Goal: Task Accomplishment & Management: Complete application form

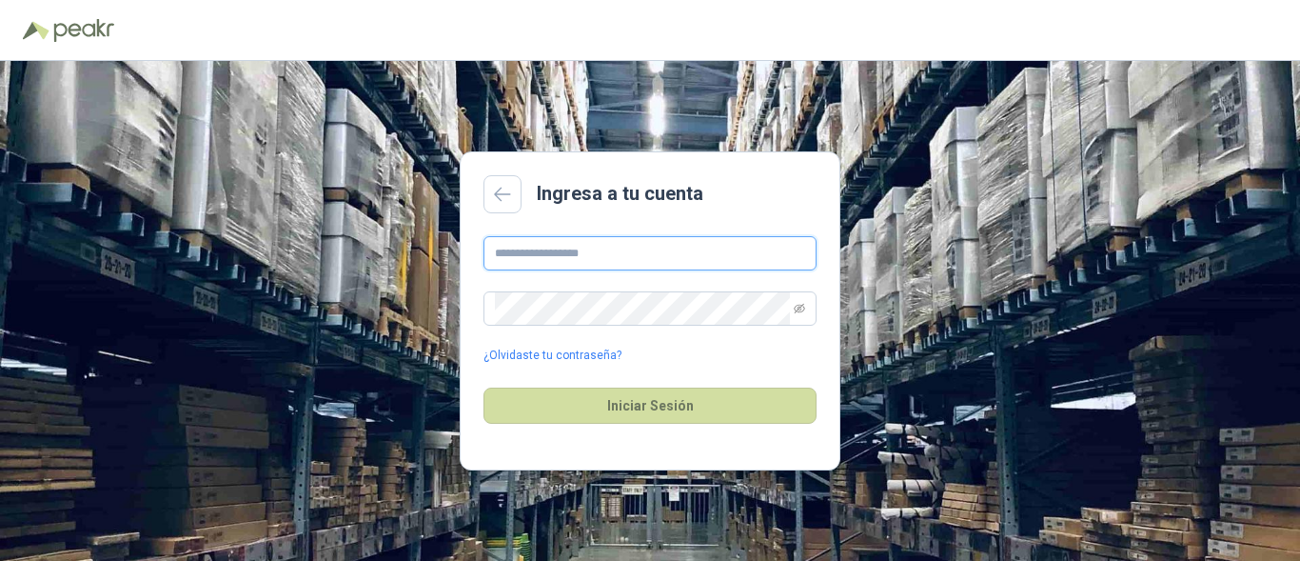
click at [585, 260] on input "text" at bounding box center [650, 253] width 333 height 34
type input "**********"
click at [800, 308] on icon "eye-invisible" at bounding box center [799, 308] width 11 height 11
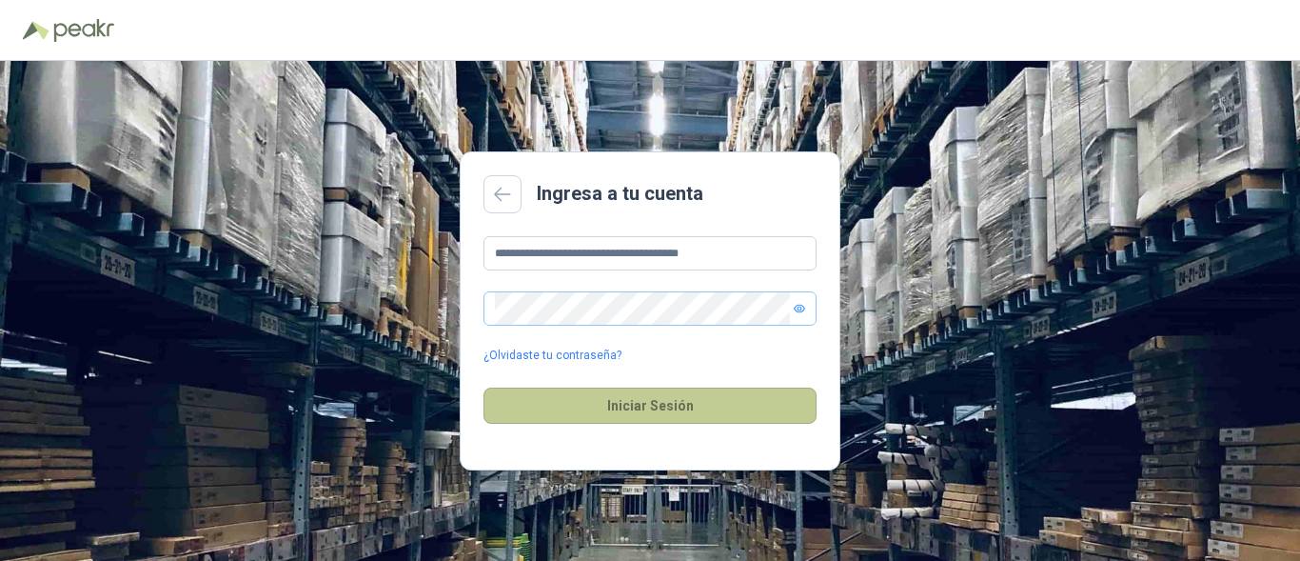
click at [652, 409] on button "Iniciar Sesión" at bounding box center [650, 405] width 333 height 36
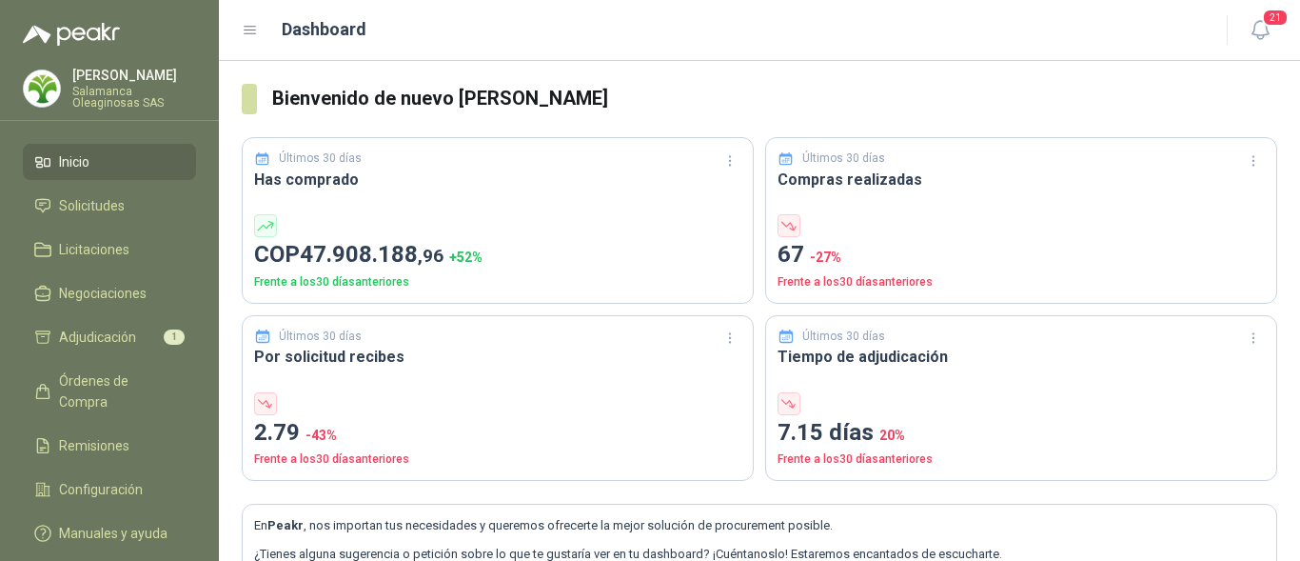
click at [100, 166] on li "Inicio" at bounding box center [109, 161] width 150 height 21
click at [104, 197] on span "Solicitudes" at bounding box center [92, 205] width 66 height 21
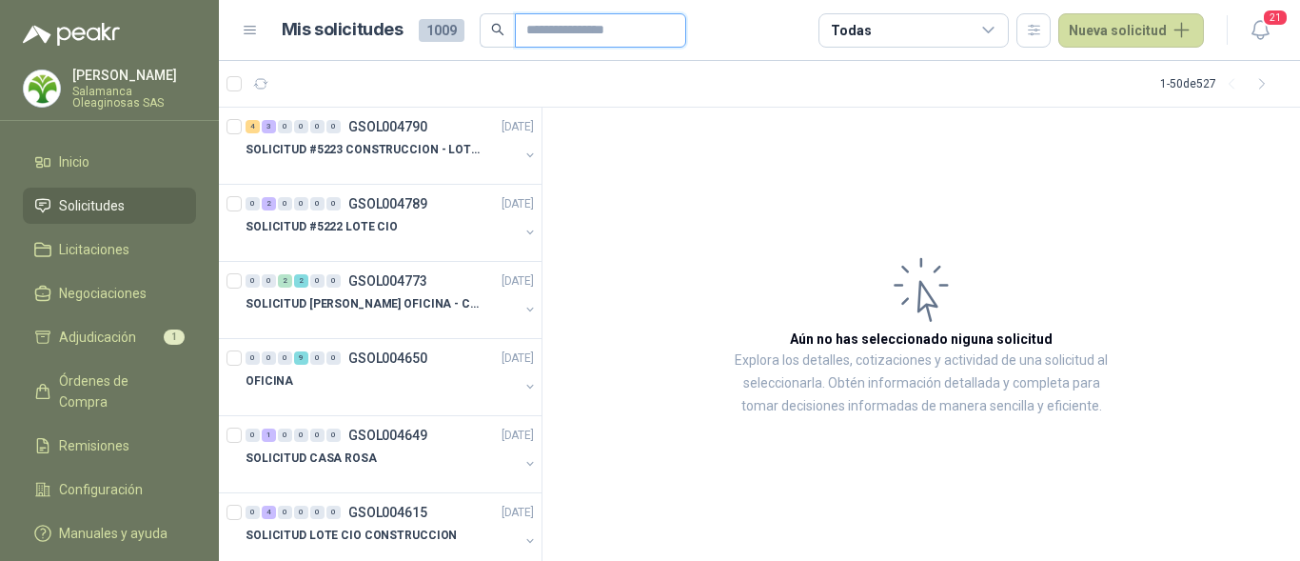
click at [563, 35] on input "text" at bounding box center [592, 30] width 133 height 32
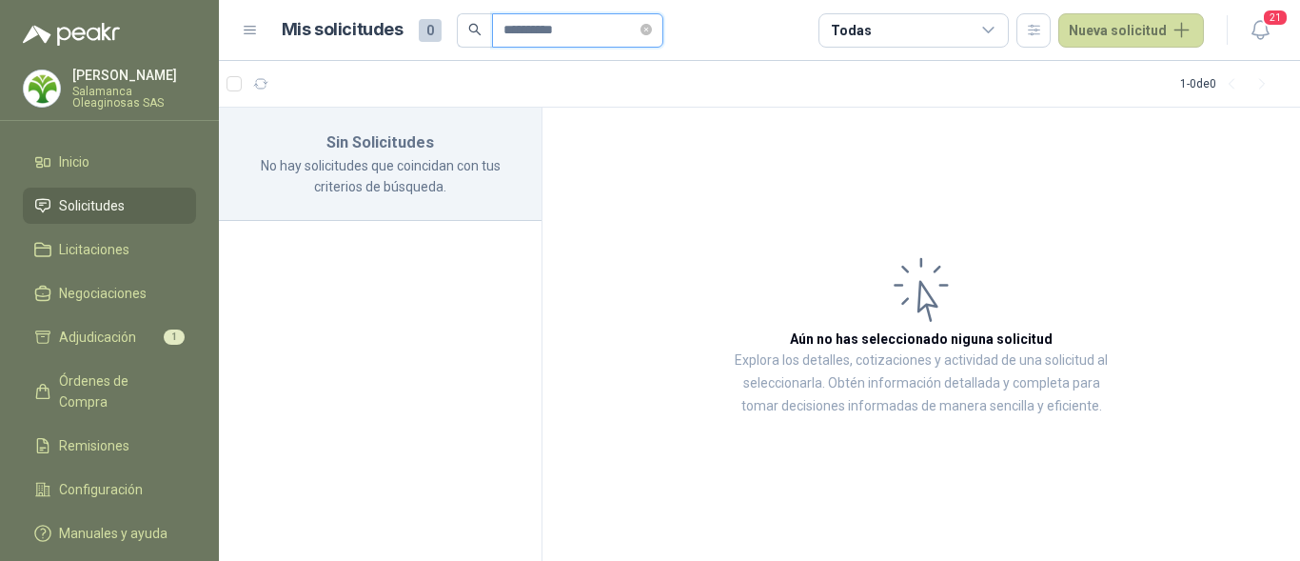
click at [601, 34] on input "**********" at bounding box center [570, 30] width 133 height 32
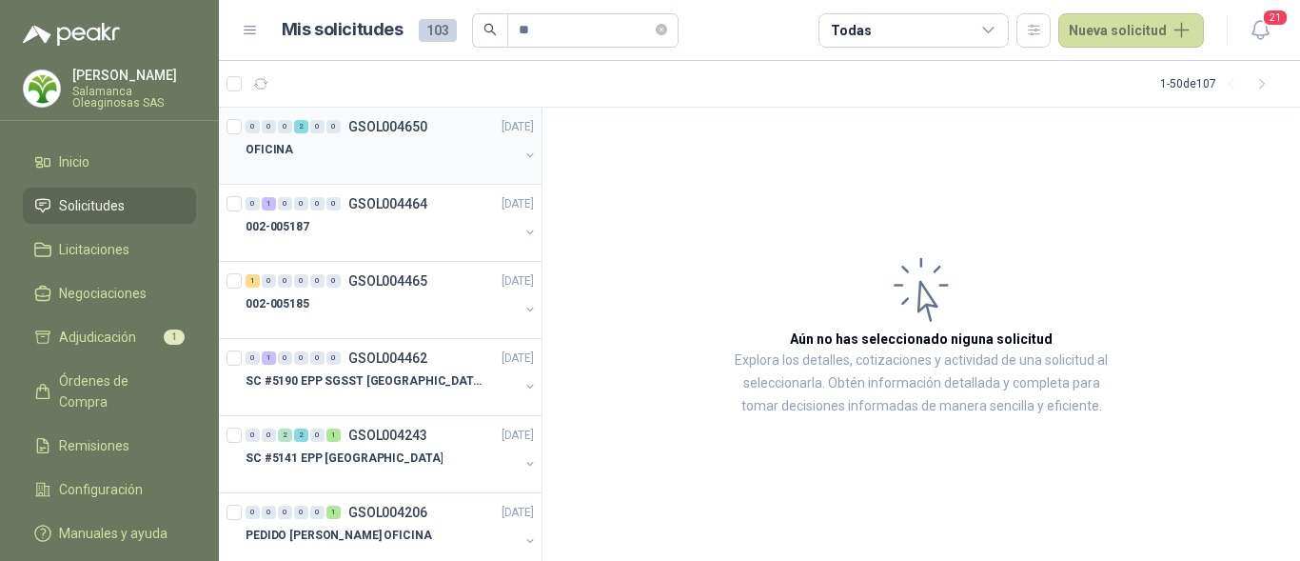
click at [359, 182] on div "0 0 0 2 0 0 GSOL004650 [DATE] OFICINA" at bounding box center [380, 146] width 323 height 77
click at [368, 171] on div at bounding box center [382, 168] width 273 height 15
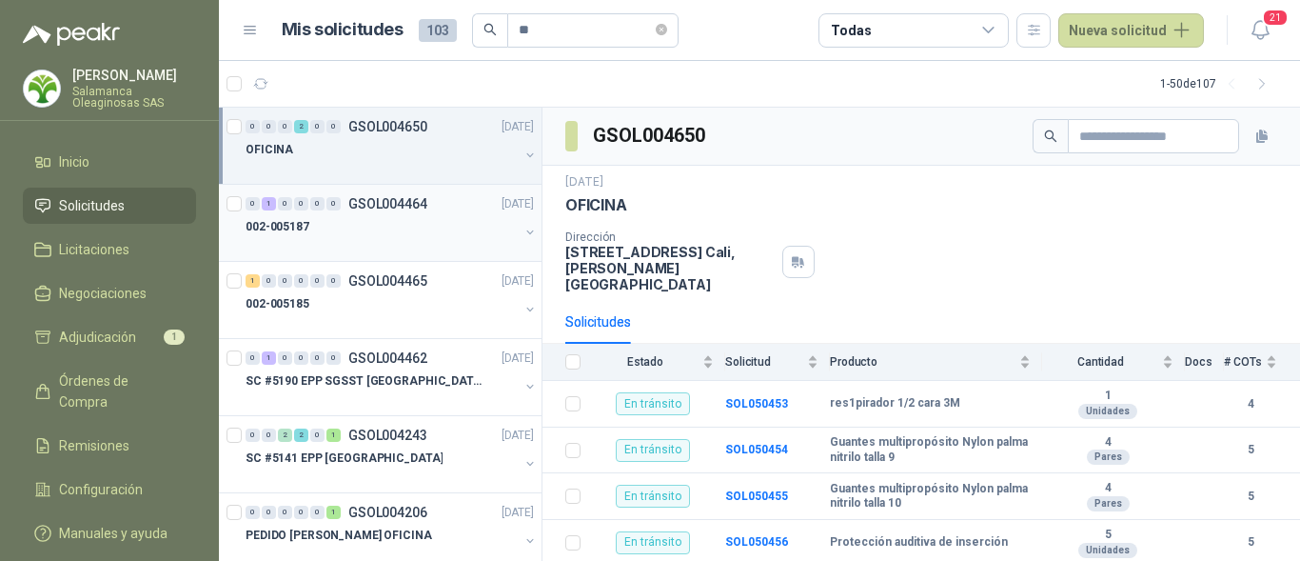
click at [375, 227] on div "002-005187" at bounding box center [382, 226] width 273 height 23
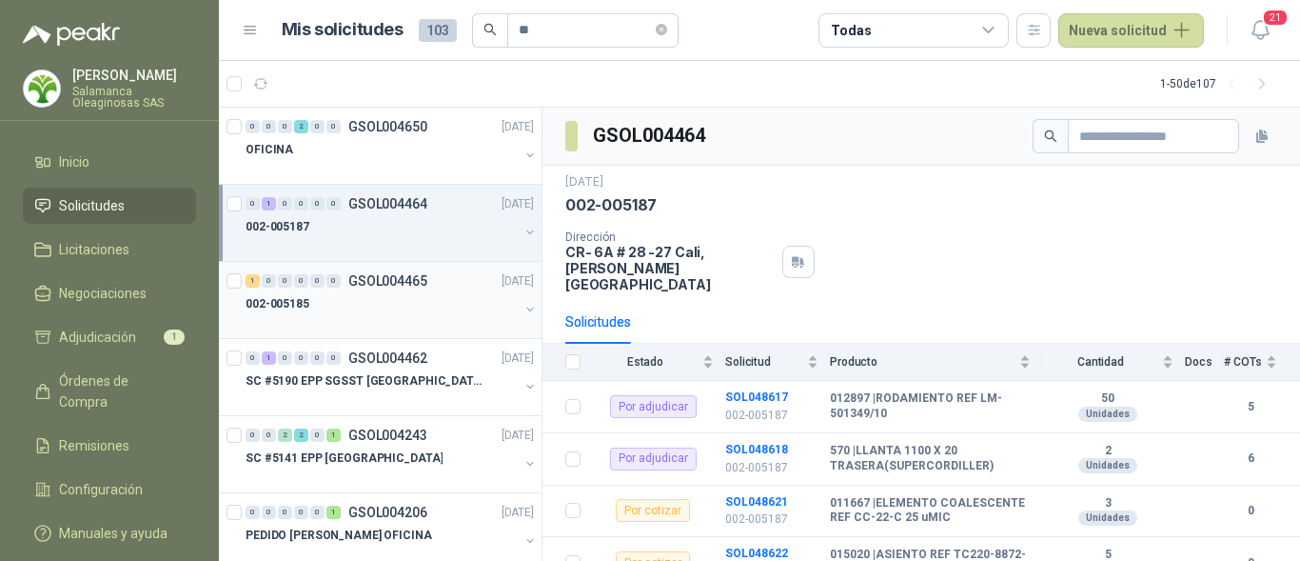
click at [377, 320] on div at bounding box center [382, 322] width 273 height 15
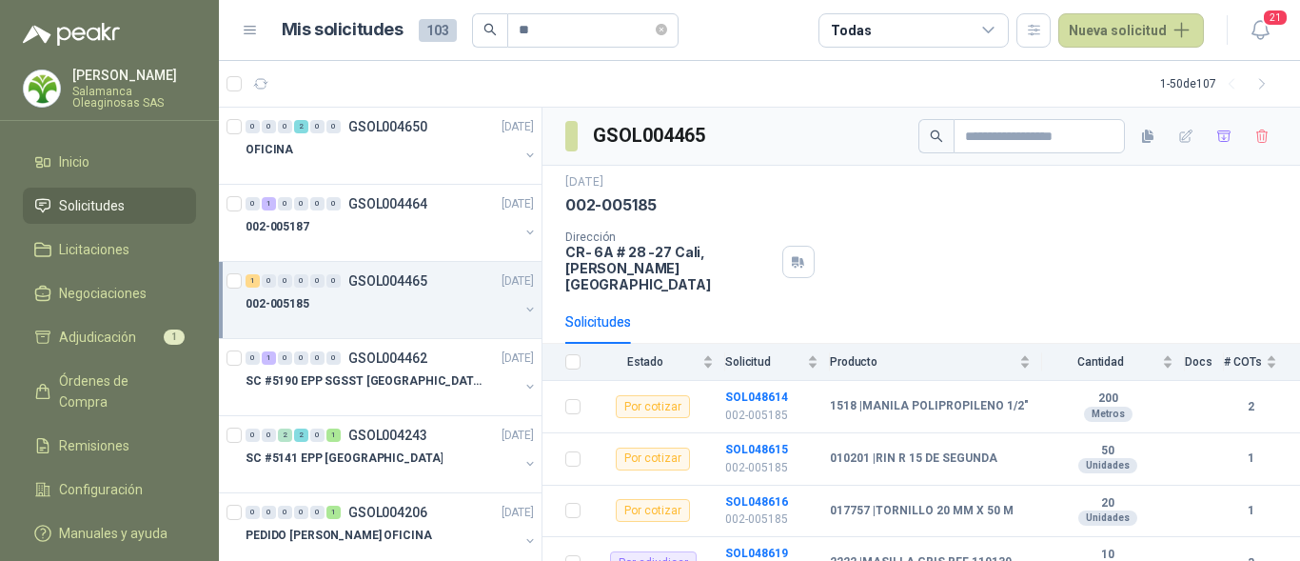
scroll to position [95, 0]
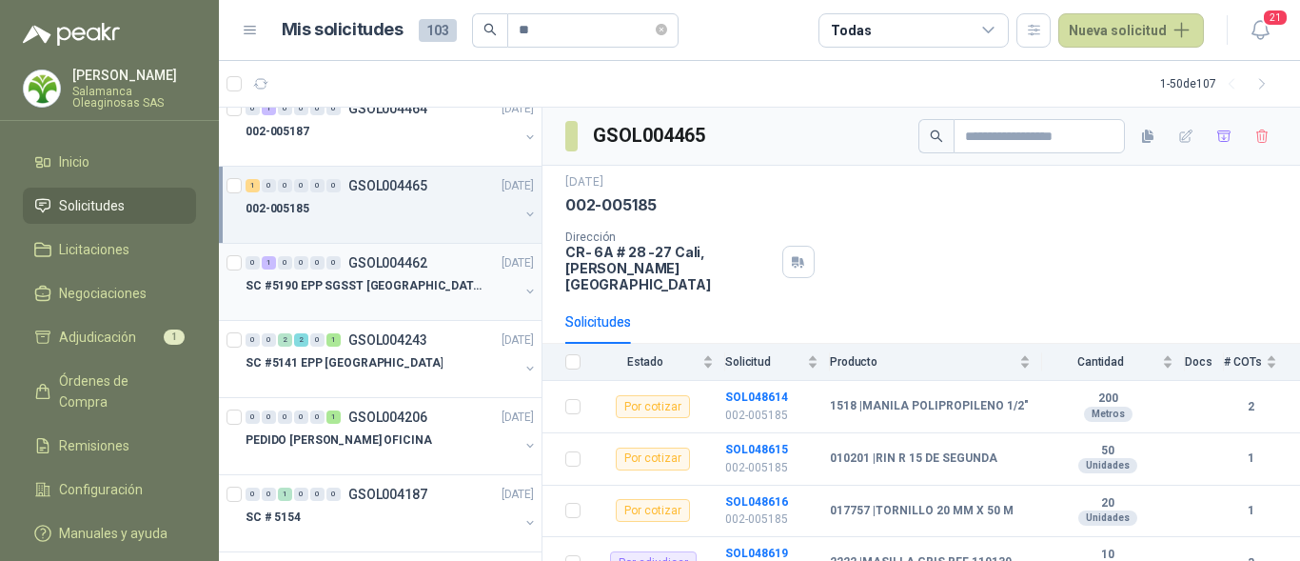
click at [377, 318] on div "0 1 0 0 0 0 GSOL004462 [DATE] SC #5190 EPP SGSST [GEOGRAPHIC_DATA]" at bounding box center [380, 282] width 323 height 77
click at [389, 293] on p "SC #5190 EPP SGSST [GEOGRAPHIC_DATA]" at bounding box center [364, 286] width 237 height 18
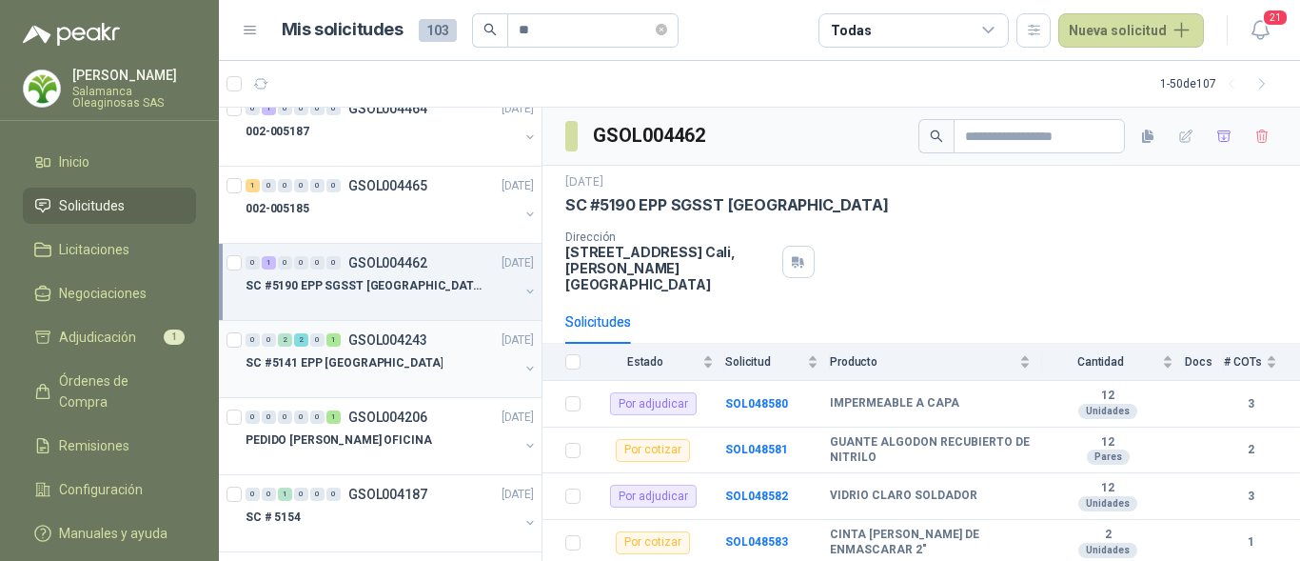
click at [397, 372] on div "SC #5141 EPP [GEOGRAPHIC_DATA]" at bounding box center [382, 362] width 273 height 23
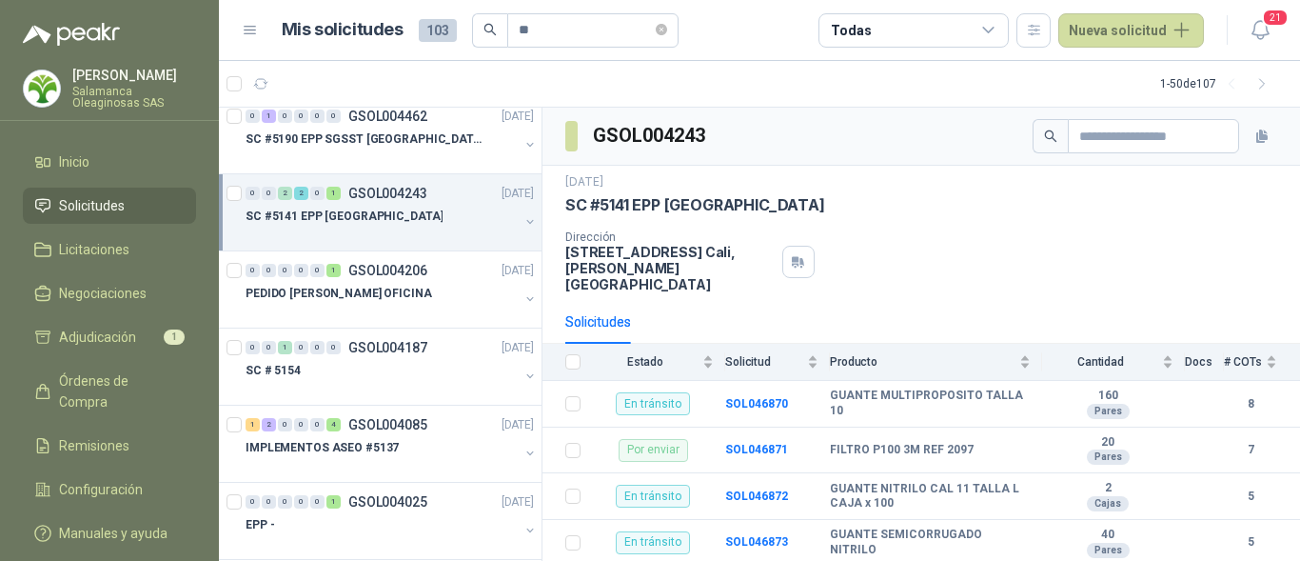
scroll to position [286, 0]
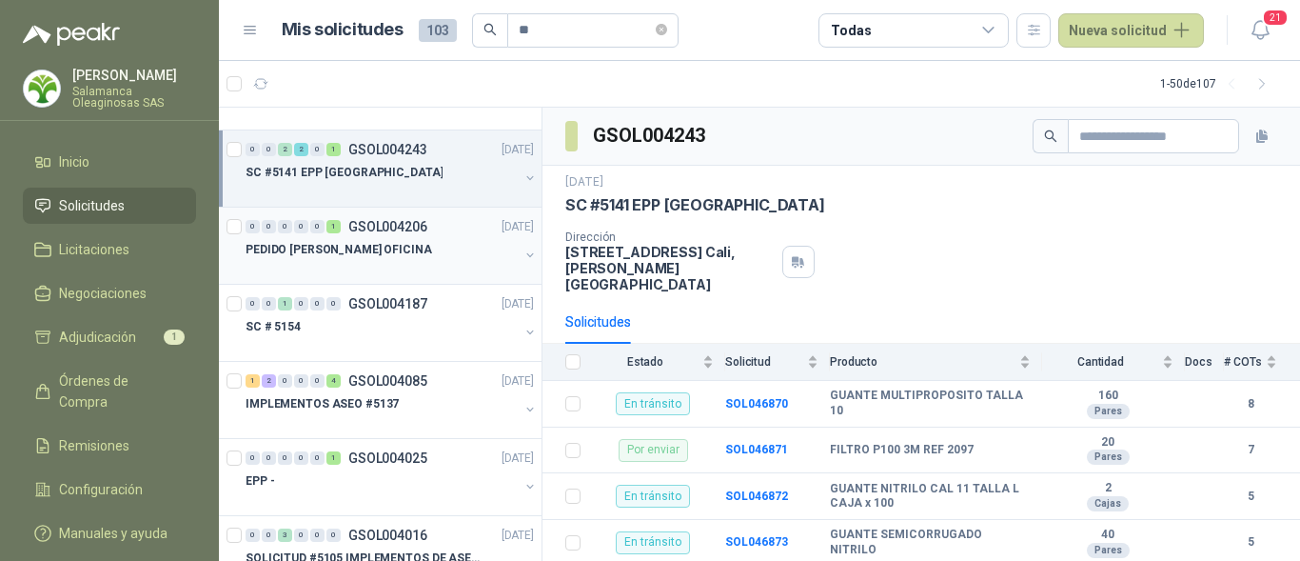
click at [396, 269] on div at bounding box center [382, 268] width 273 height 15
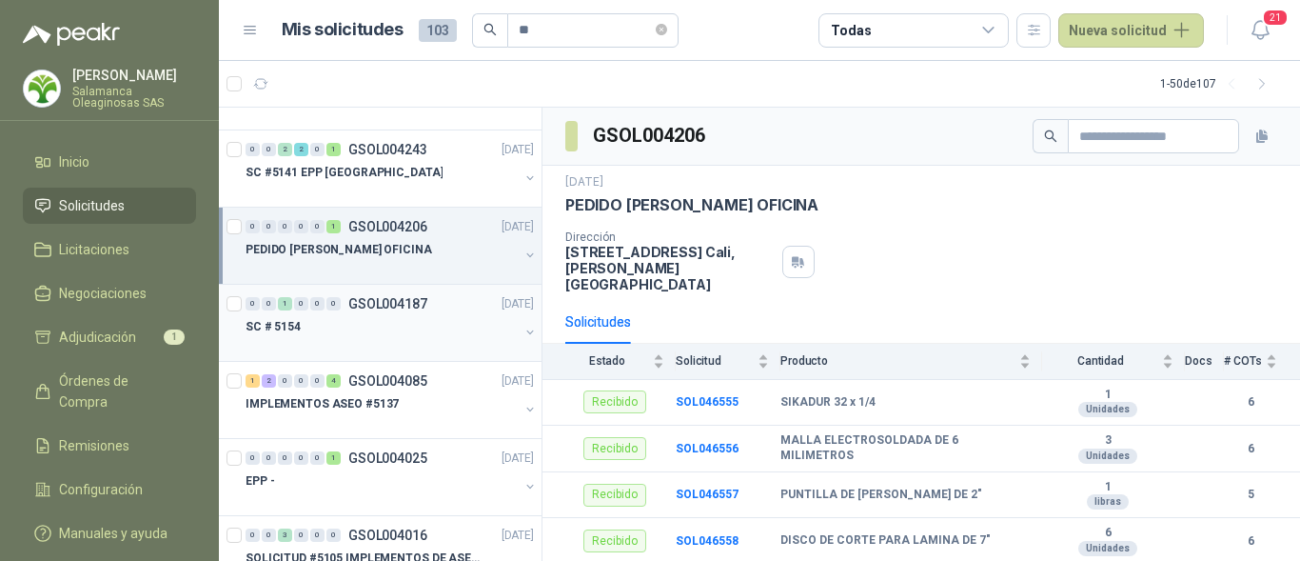
click at [426, 341] on div at bounding box center [382, 345] width 273 height 15
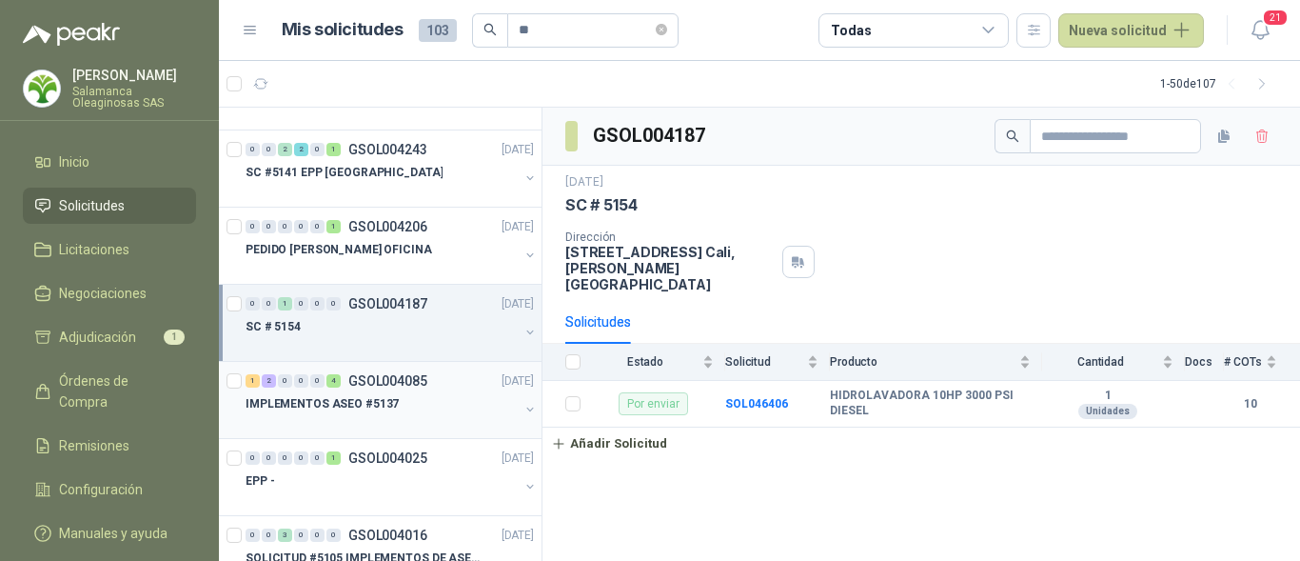
click at [383, 412] on p "IMPLEMENTOS ASEO #5137" at bounding box center [322, 404] width 153 height 18
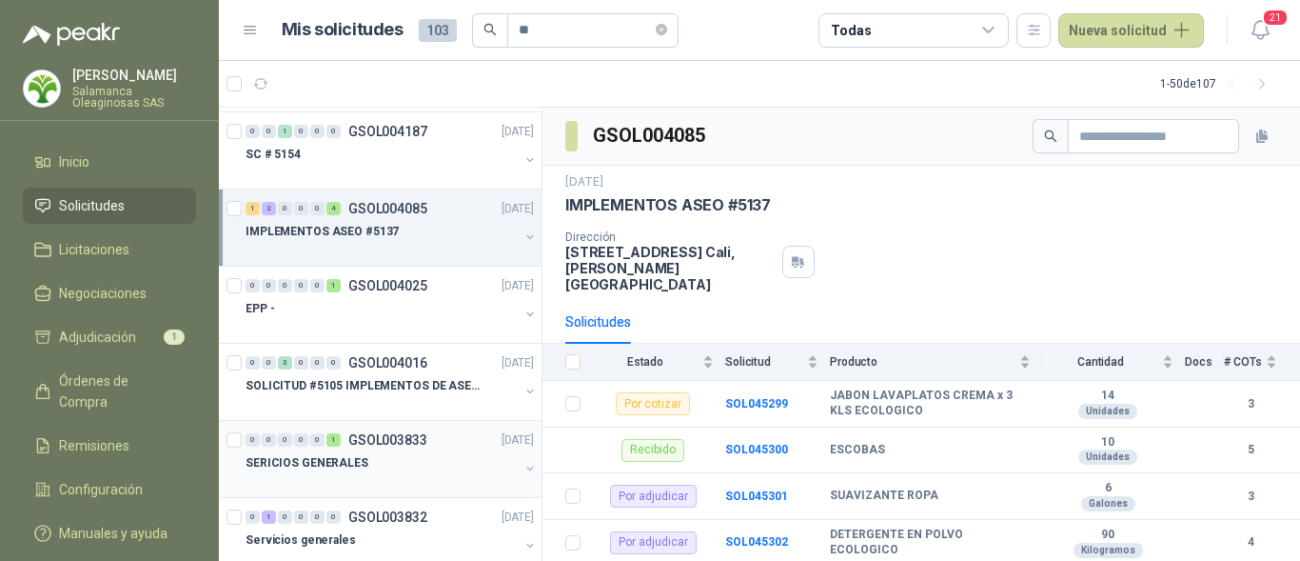
scroll to position [476, 0]
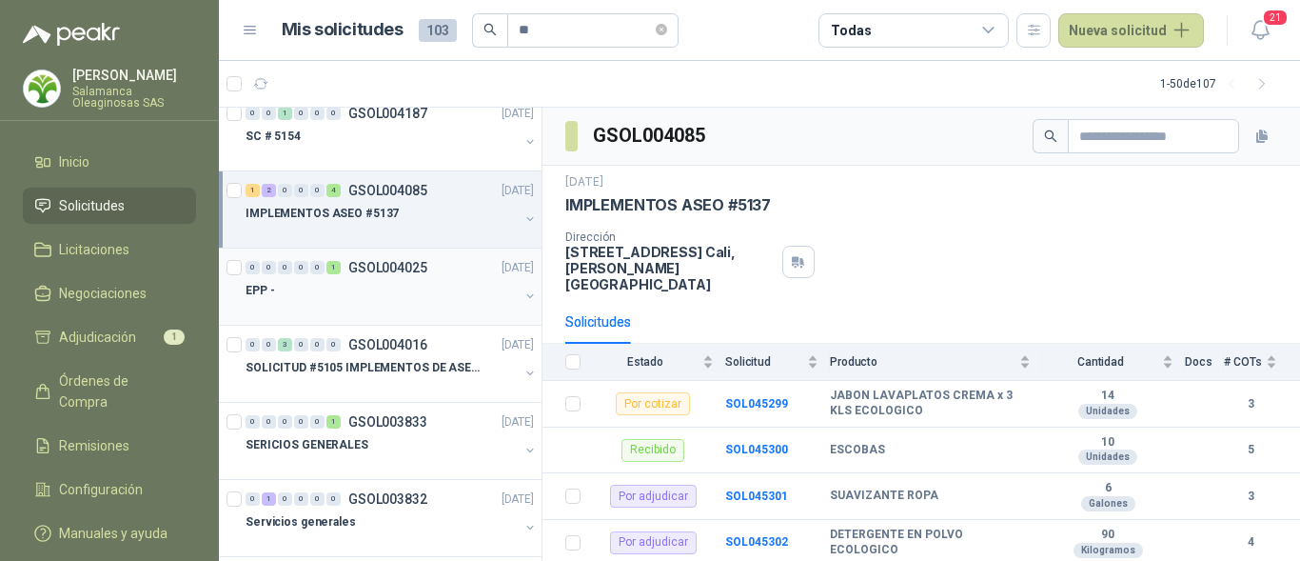
click at [367, 294] on div "EPP -" at bounding box center [382, 290] width 273 height 23
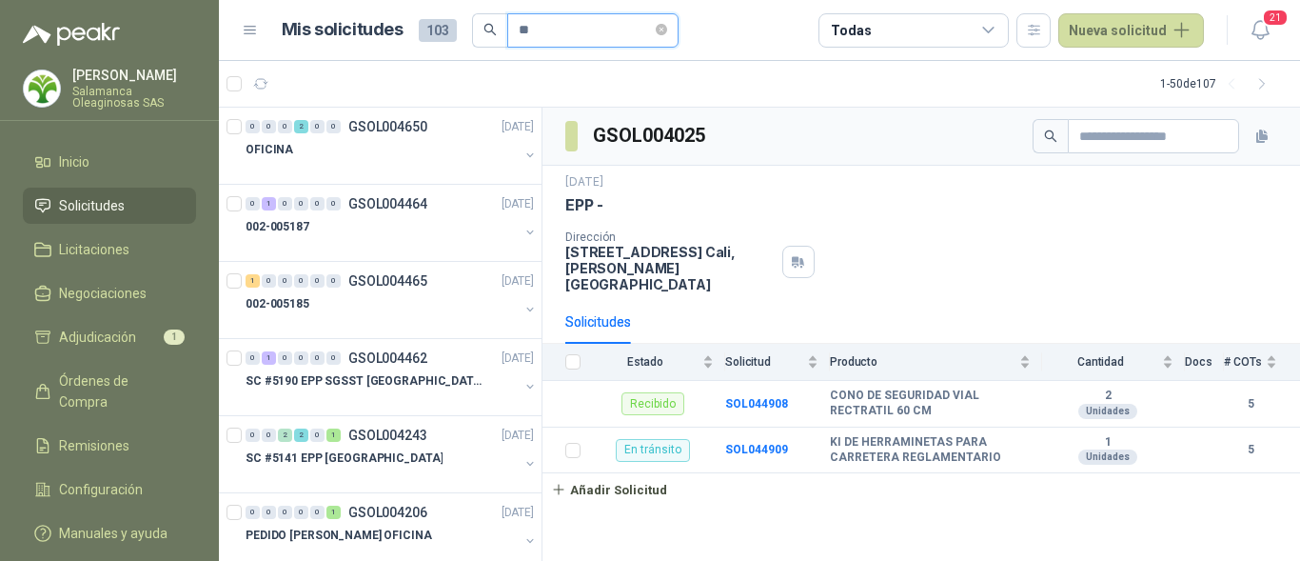
click at [557, 31] on input "**" at bounding box center [585, 30] width 133 height 32
type input "**********"
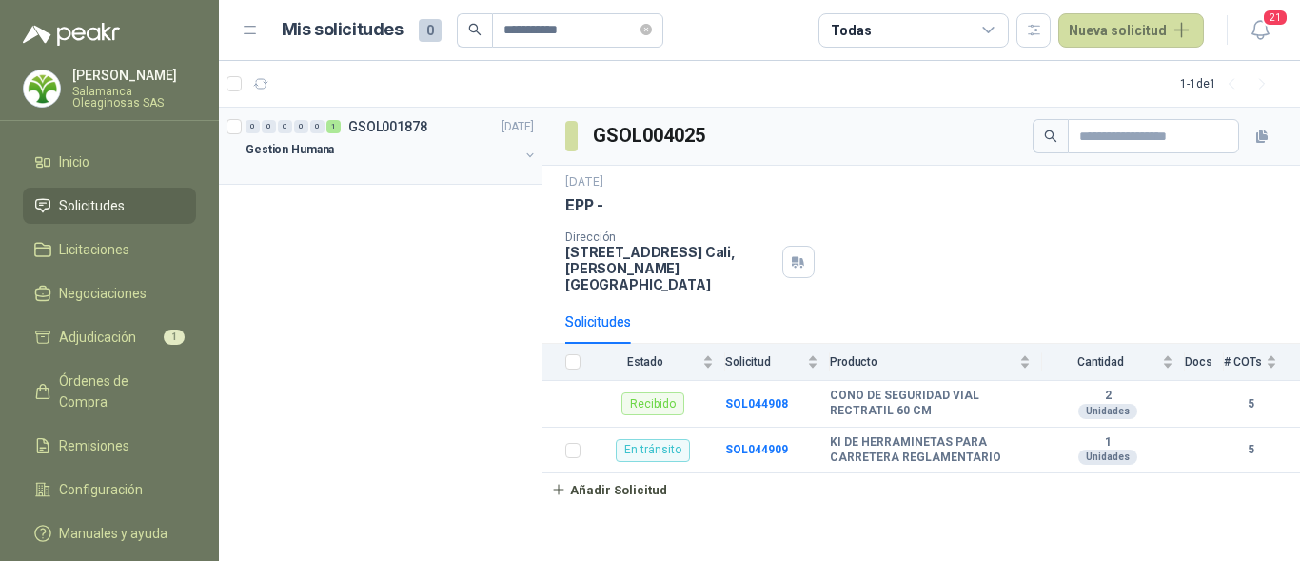
click at [361, 165] on div at bounding box center [382, 168] width 273 height 15
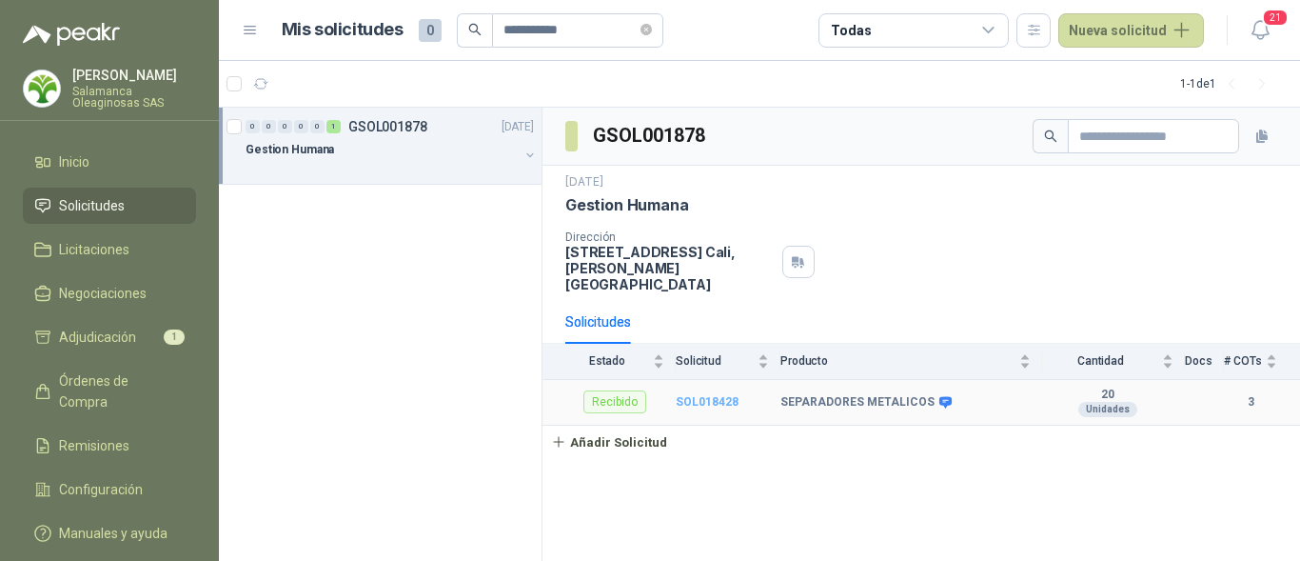
click at [723, 395] on b "SOL018428" at bounding box center [707, 401] width 63 height 13
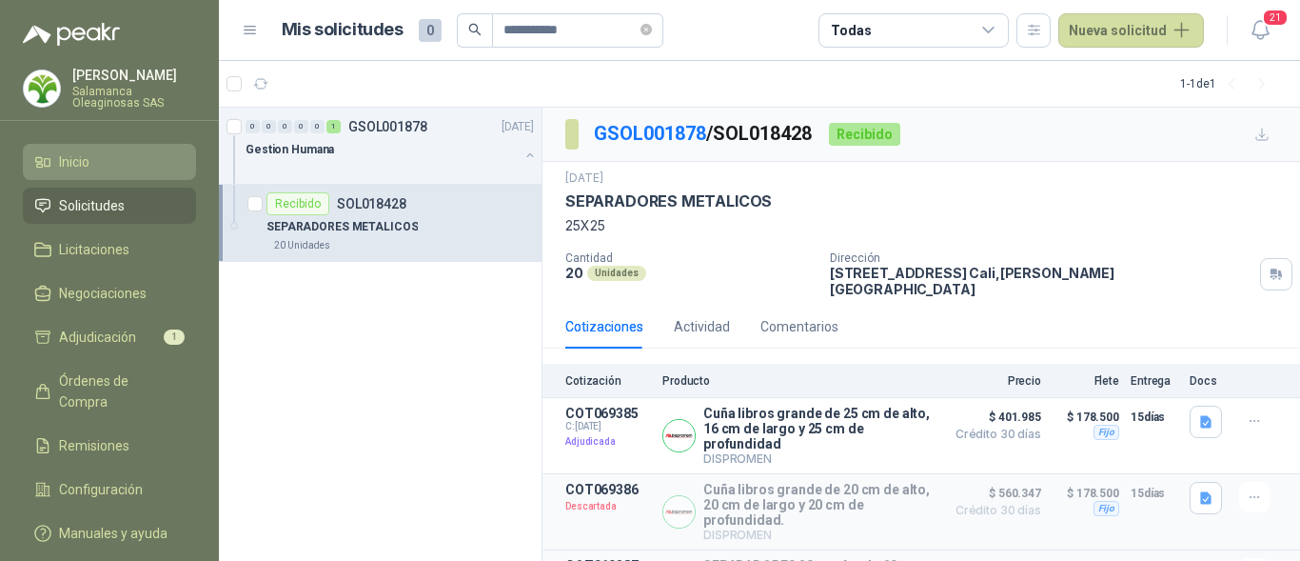
click at [78, 162] on span "Inicio" at bounding box center [74, 161] width 30 height 21
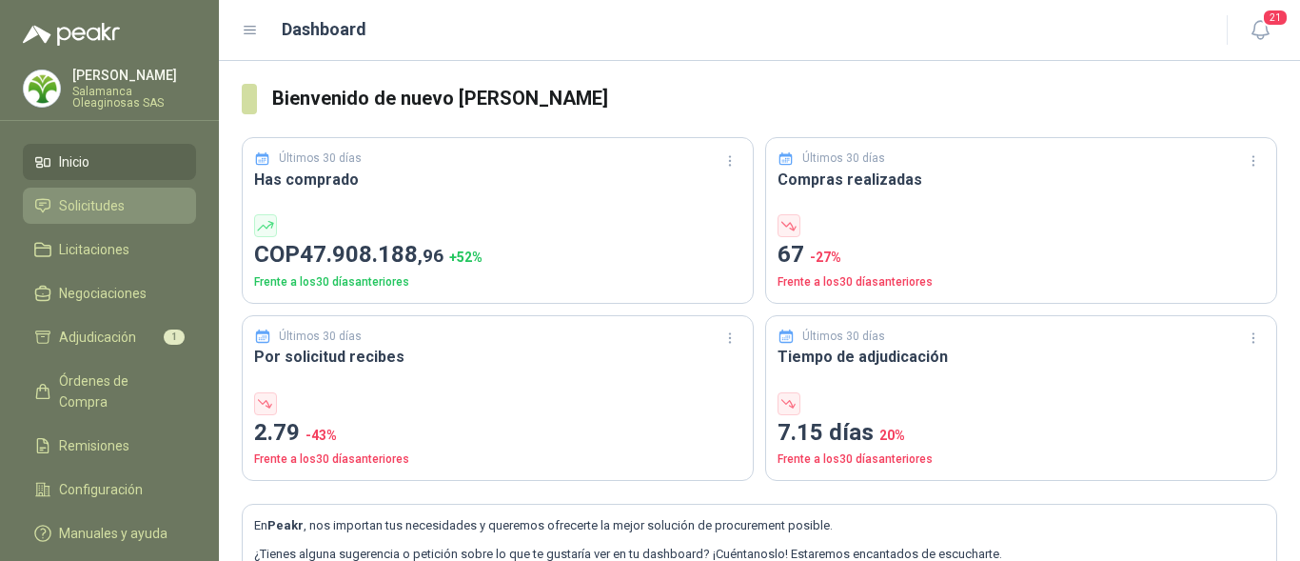
click at [125, 203] on li "Solicitudes" at bounding box center [109, 205] width 150 height 21
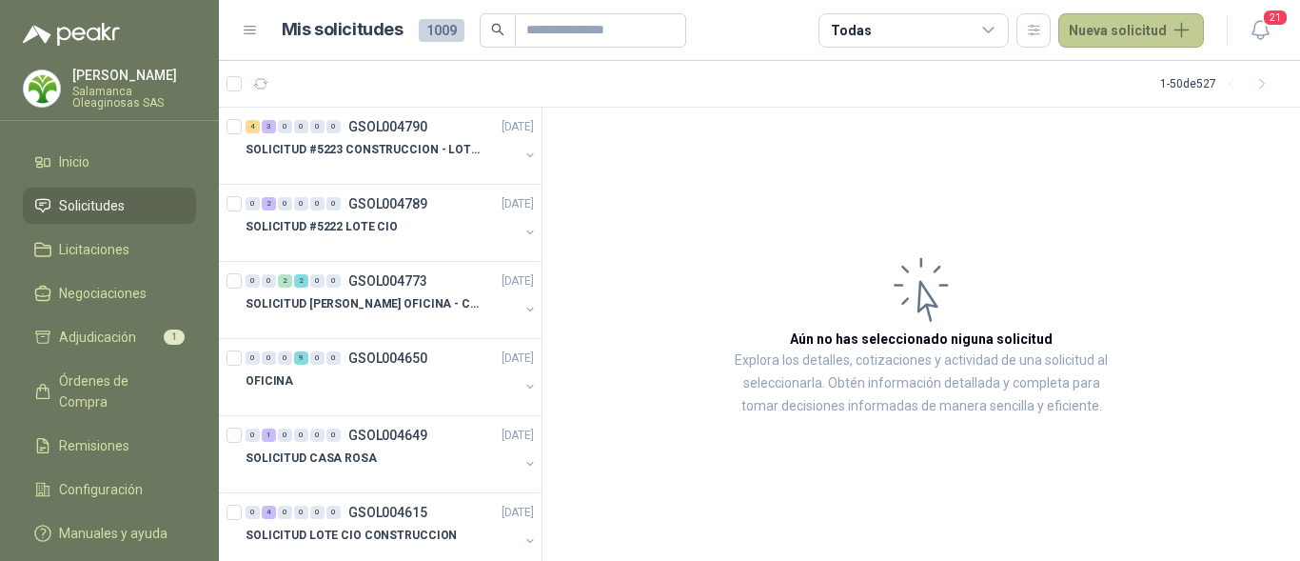
click at [1147, 35] on button "Nueva solicitud" at bounding box center [1131, 30] width 146 height 34
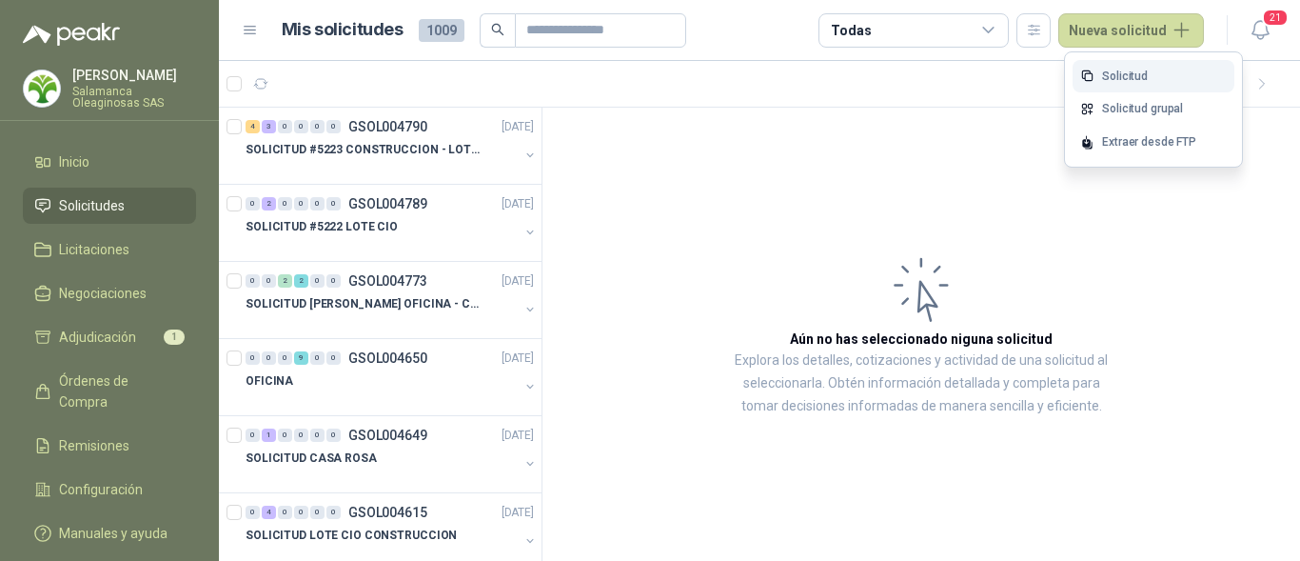
click at [1112, 78] on link "Solicitud" at bounding box center [1154, 76] width 162 height 33
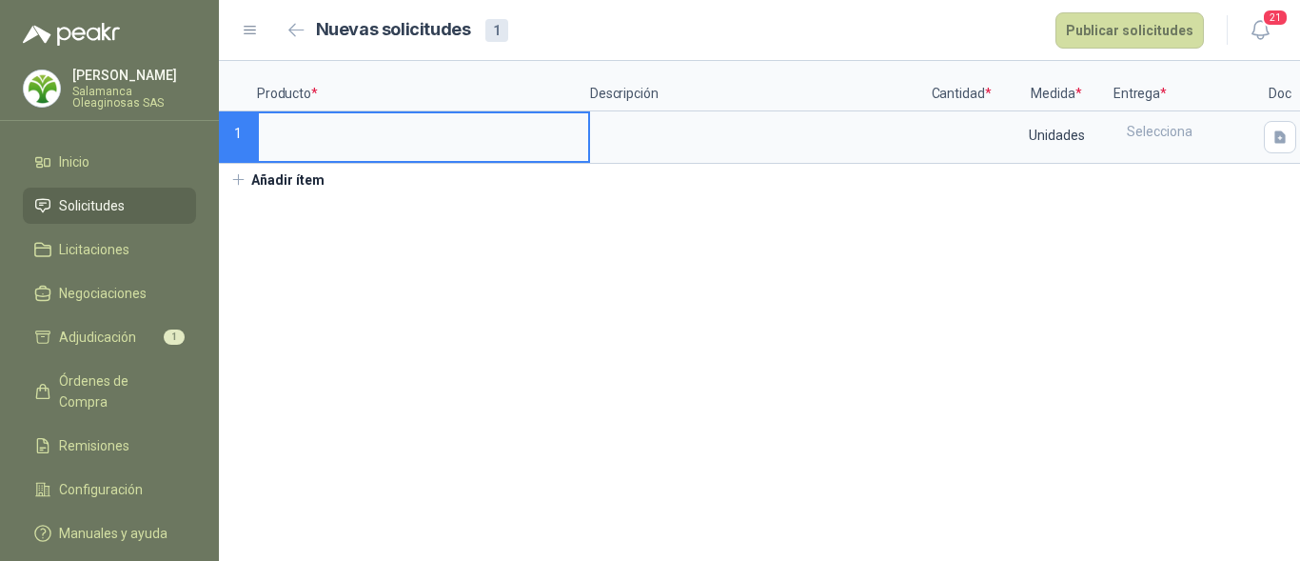
click at [328, 196] on button "Añadir ítem" at bounding box center [277, 180] width 117 height 32
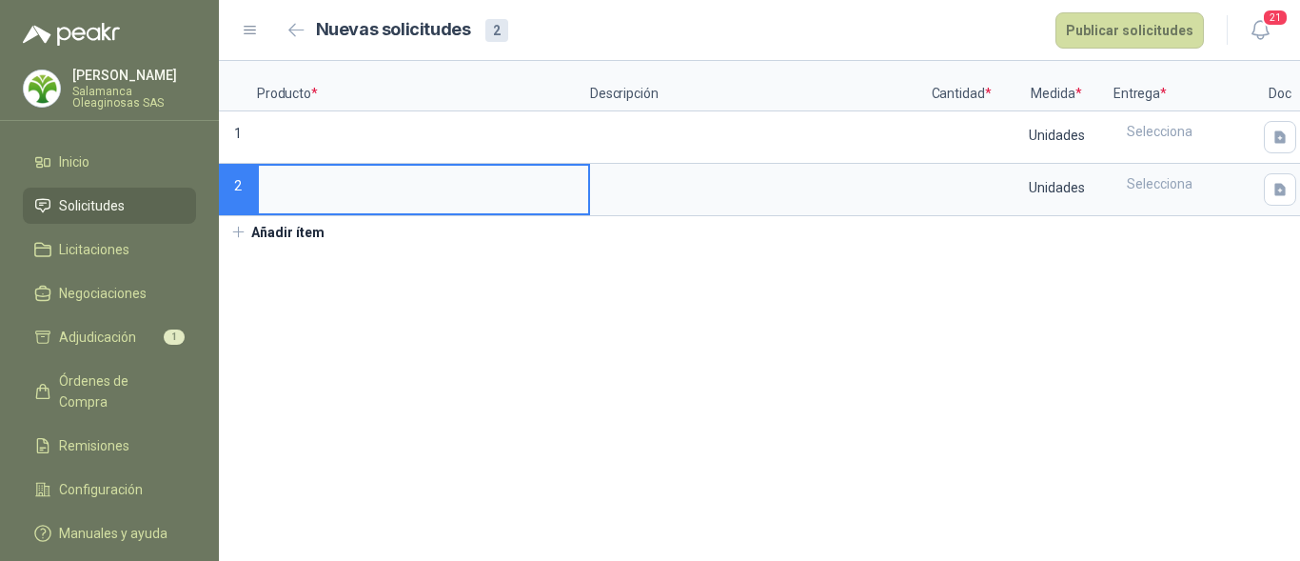
click at [338, 201] on input at bounding box center [423, 184] width 329 height 37
click at [80, 168] on span "Inicio" at bounding box center [74, 161] width 30 height 21
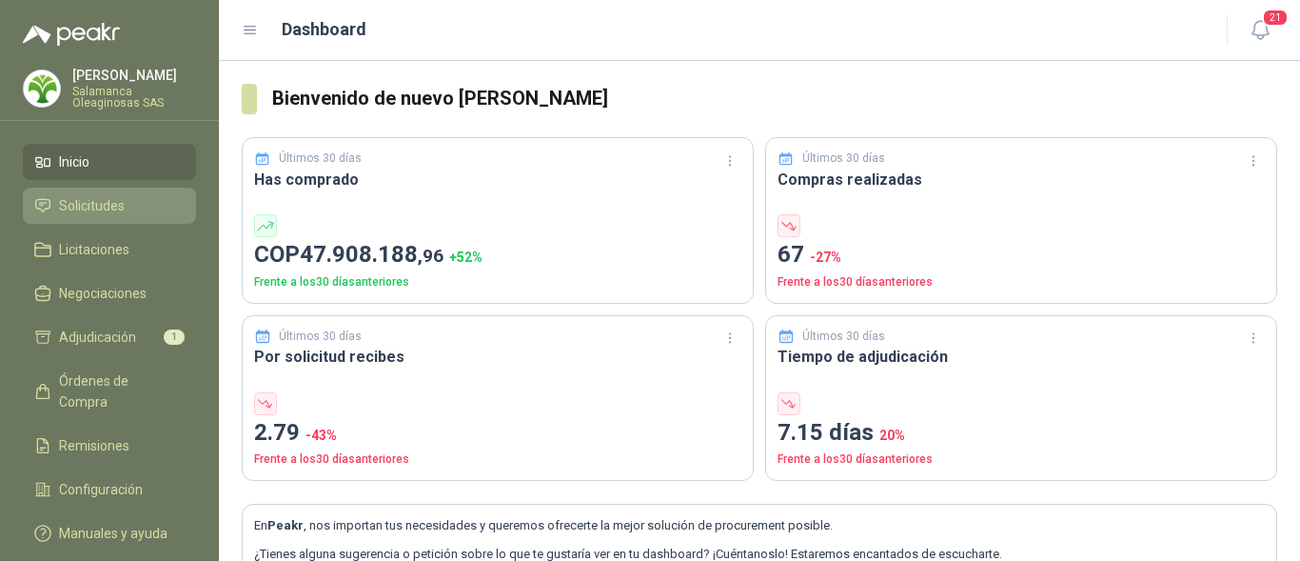
click at [114, 214] on span "Solicitudes" at bounding box center [92, 205] width 66 height 21
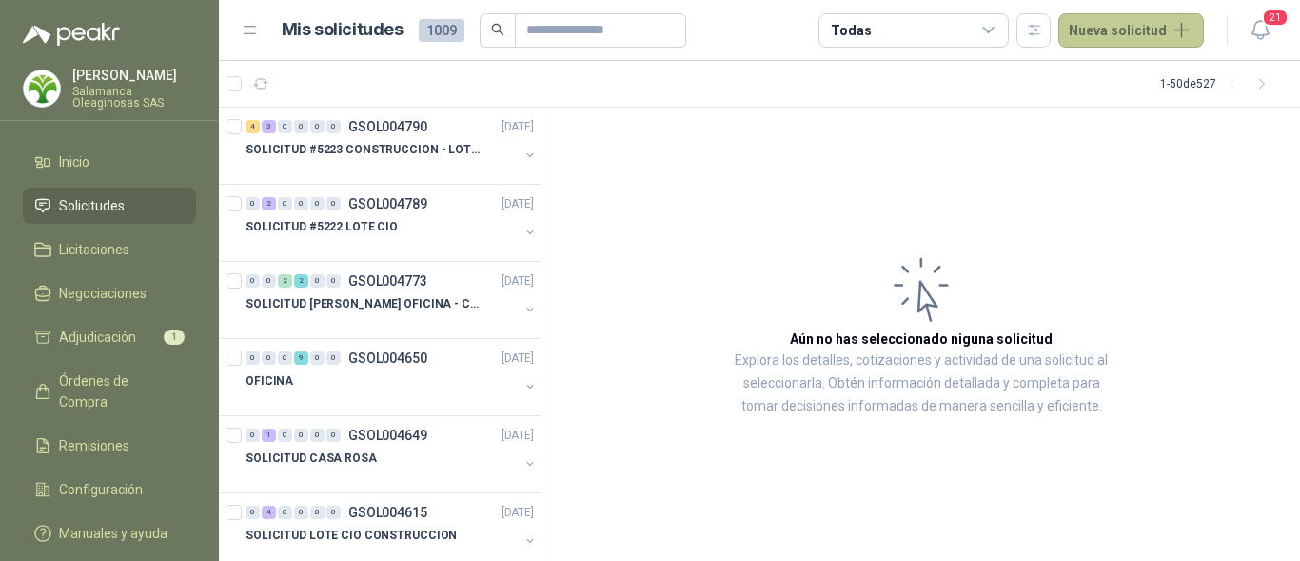
click at [1175, 31] on button "Nueva solicitud" at bounding box center [1131, 30] width 146 height 34
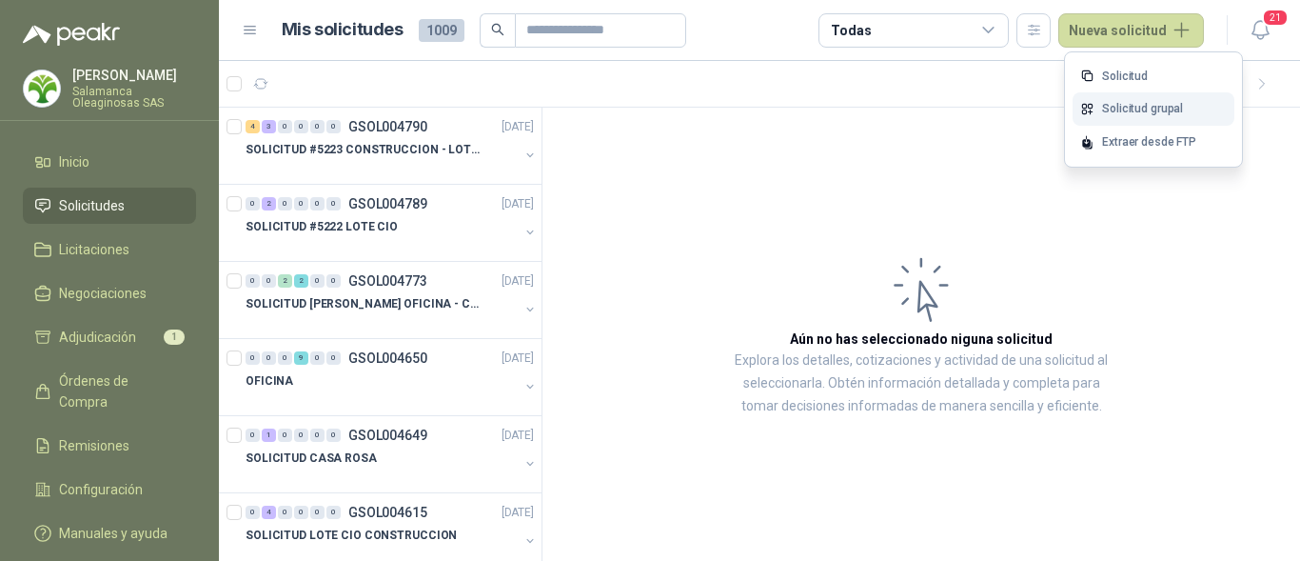
click at [1163, 110] on link "Solicitud grupal" at bounding box center [1154, 108] width 162 height 33
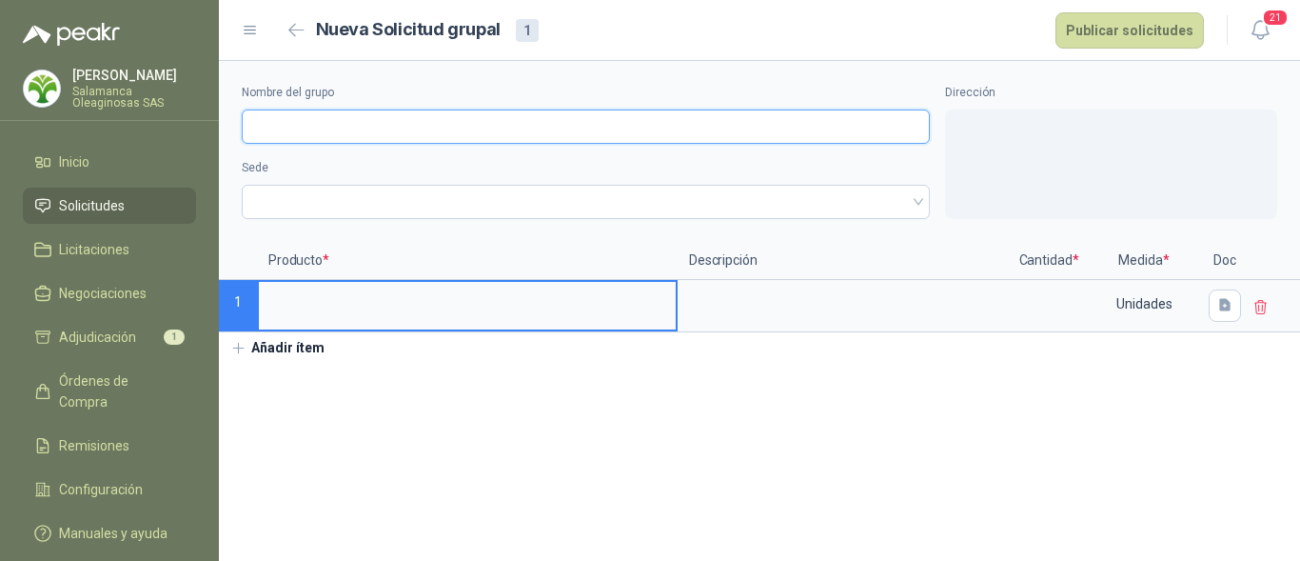
click at [382, 128] on input "Nombre del grupo" at bounding box center [586, 126] width 688 height 34
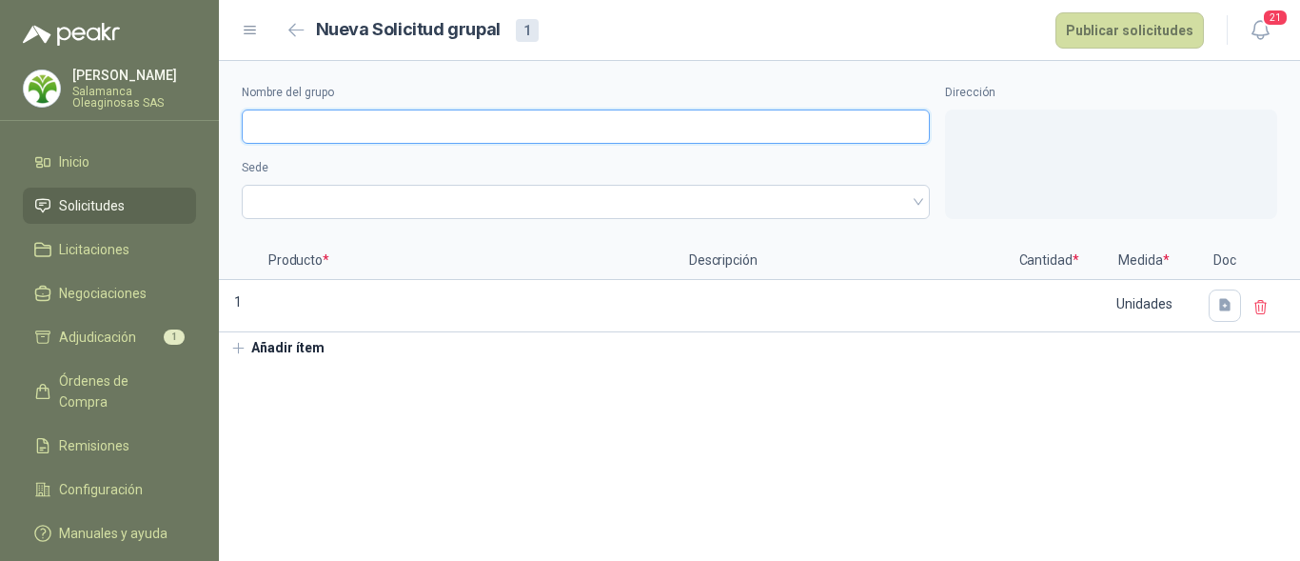
click at [384, 120] on input "Nombre del grupo" at bounding box center [586, 126] width 688 height 34
click at [285, 115] on input "Nombre del grupo" at bounding box center [586, 126] width 688 height 34
click at [304, 204] on span at bounding box center [585, 202] width 665 height 29
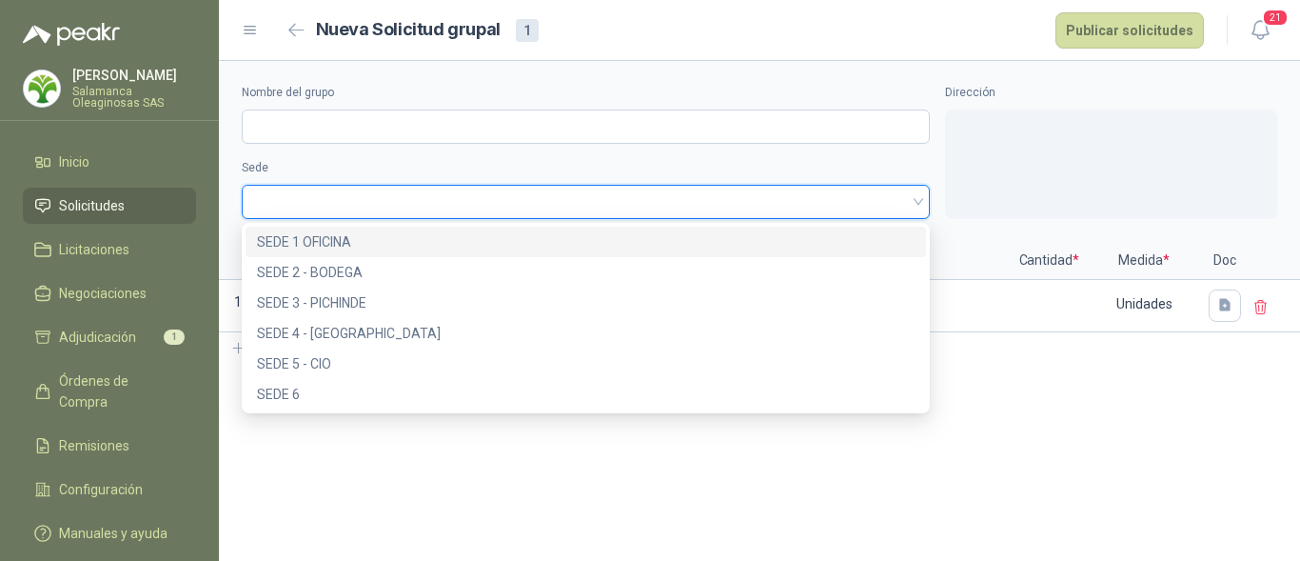
click at [389, 247] on div "SEDE 1 OFICINA" at bounding box center [586, 241] width 658 height 21
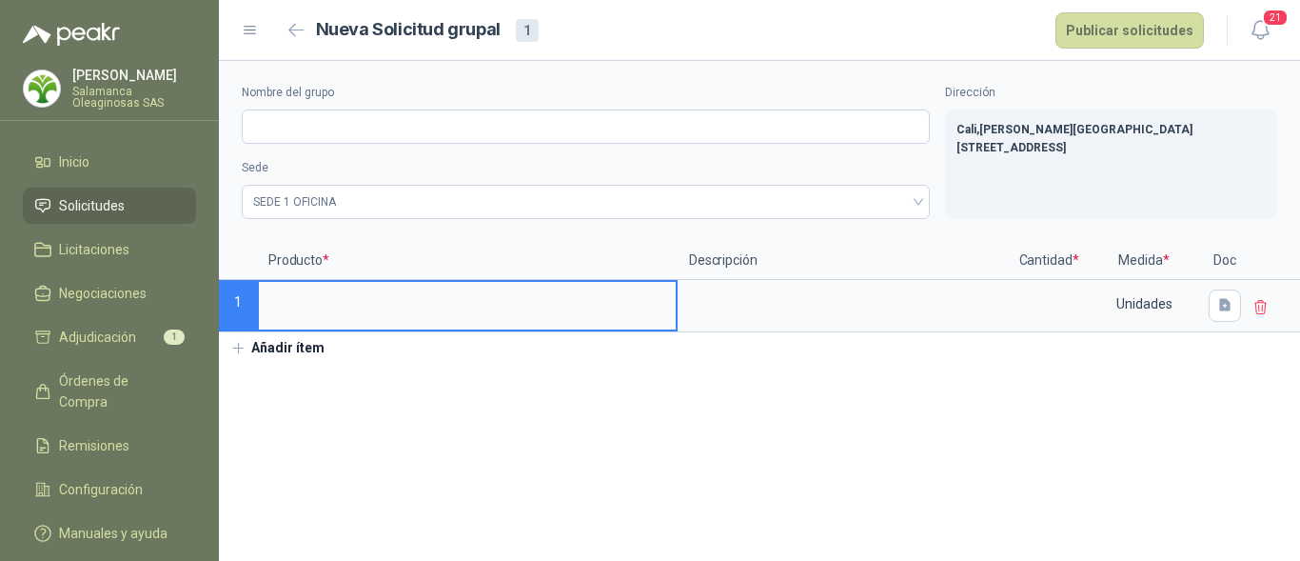
click at [361, 308] on input at bounding box center [467, 300] width 417 height 37
type input "**********"
click at [1043, 302] on input at bounding box center [1049, 300] width 72 height 37
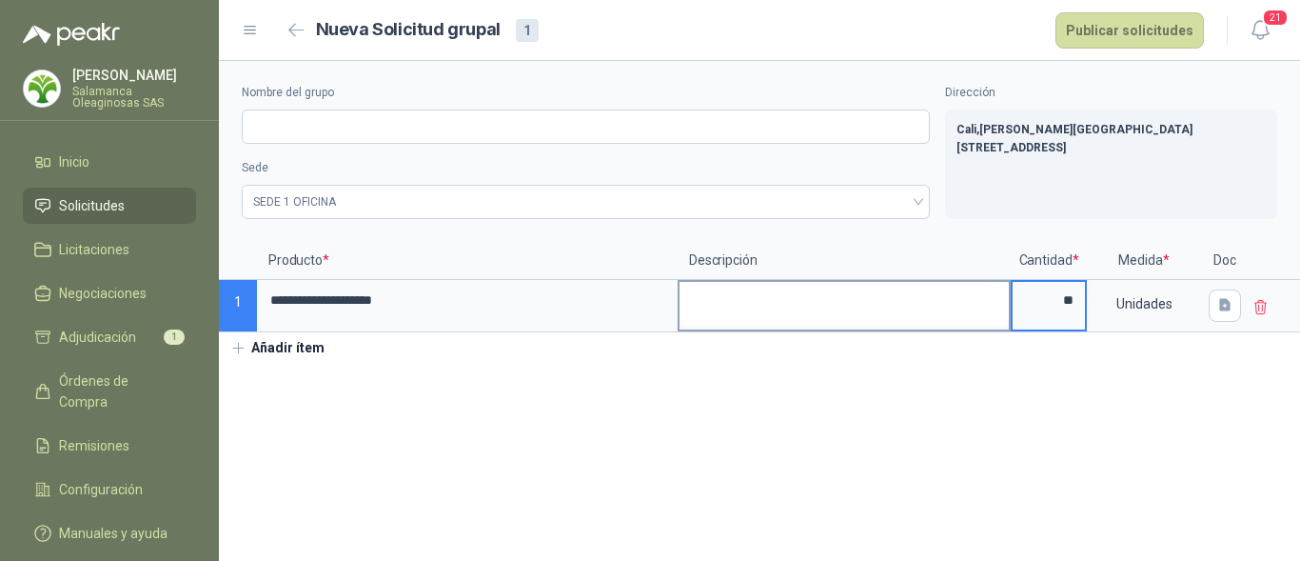
type input "**"
click at [798, 306] on textarea at bounding box center [844, 304] width 329 height 44
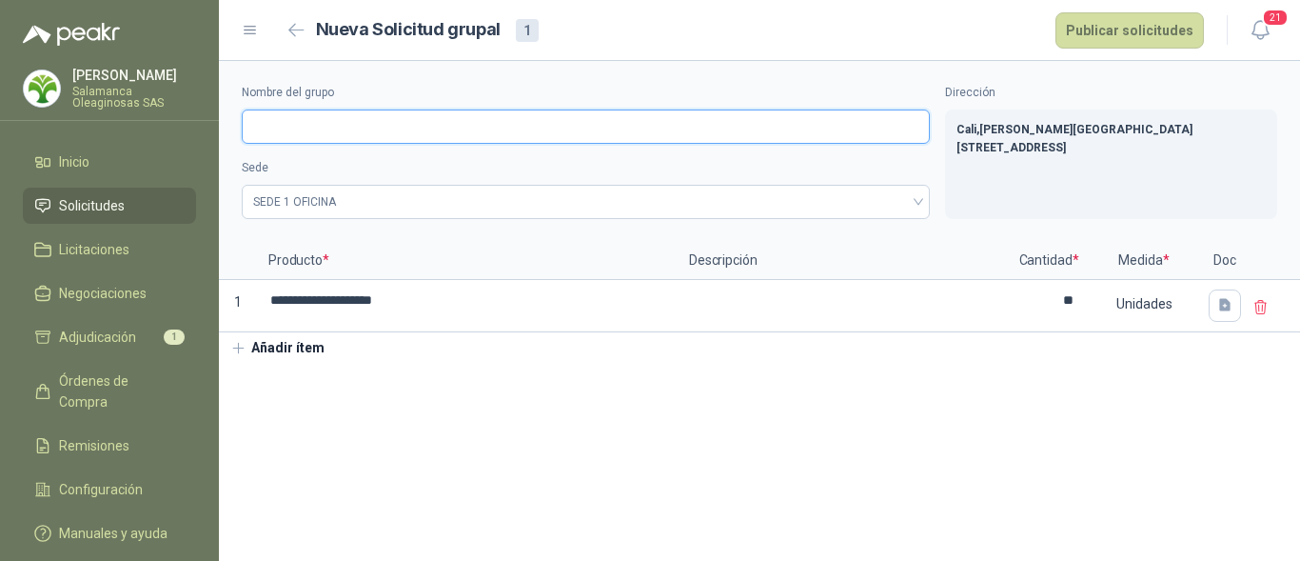
click at [371, 124] on input "Nombre del grupo" at bounding box center [586, 126] width 688 height 34
type input "*"
type input "*********"
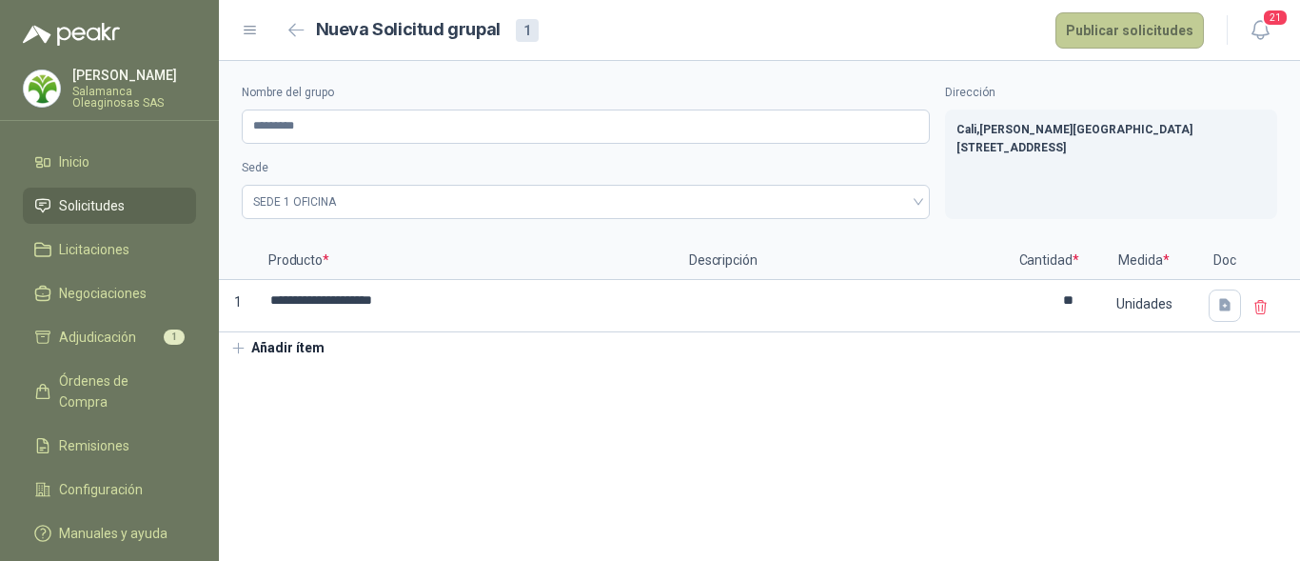
click at [1095, 30] on button "Publicar solicitudes" at bounding box center [1130, 30] width 148 height 36
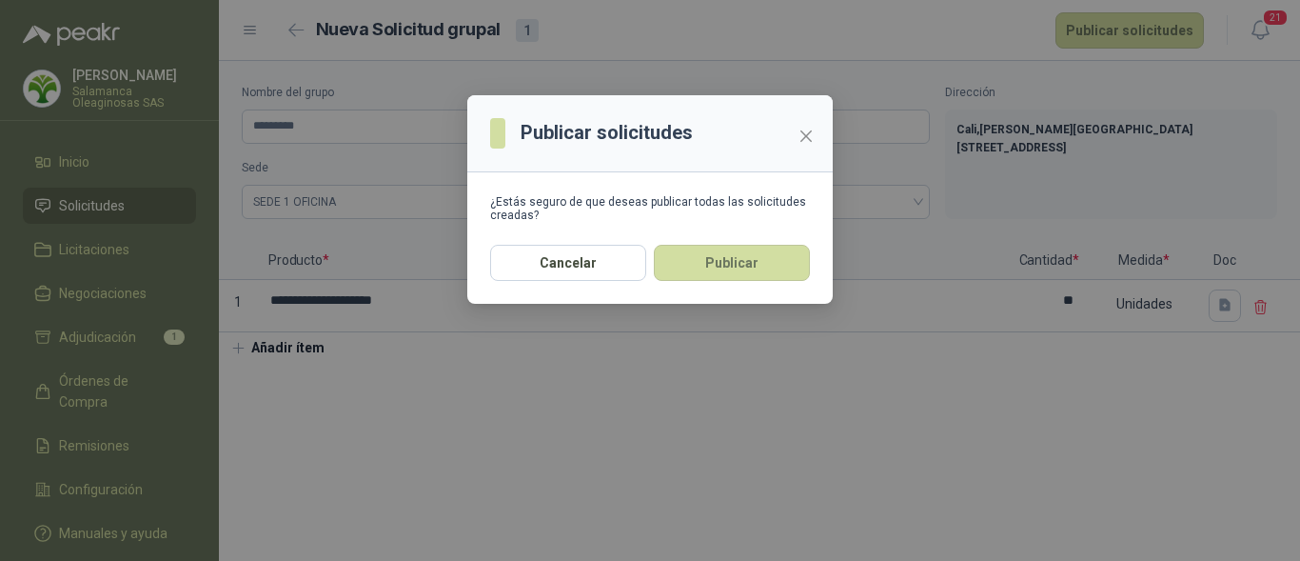
click at [709, 260] on button "Publicar" at bounding box center [732, 263] width 156 height 36
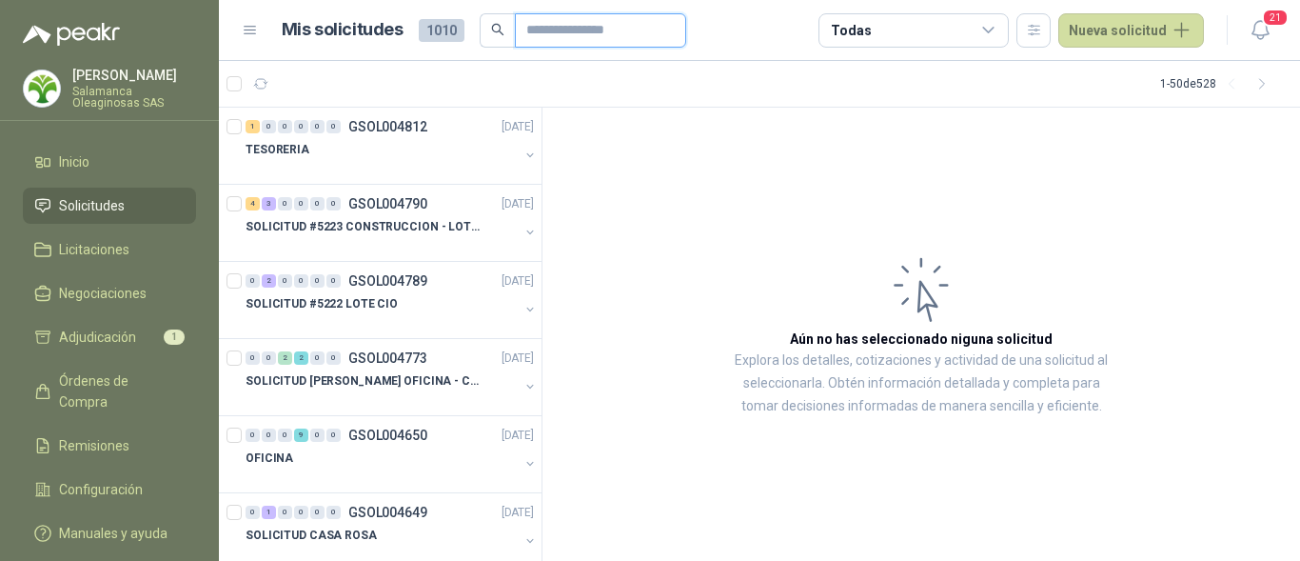
click at [562, 35] on input "text" at bounding box center [592, 30] width 133 height 32
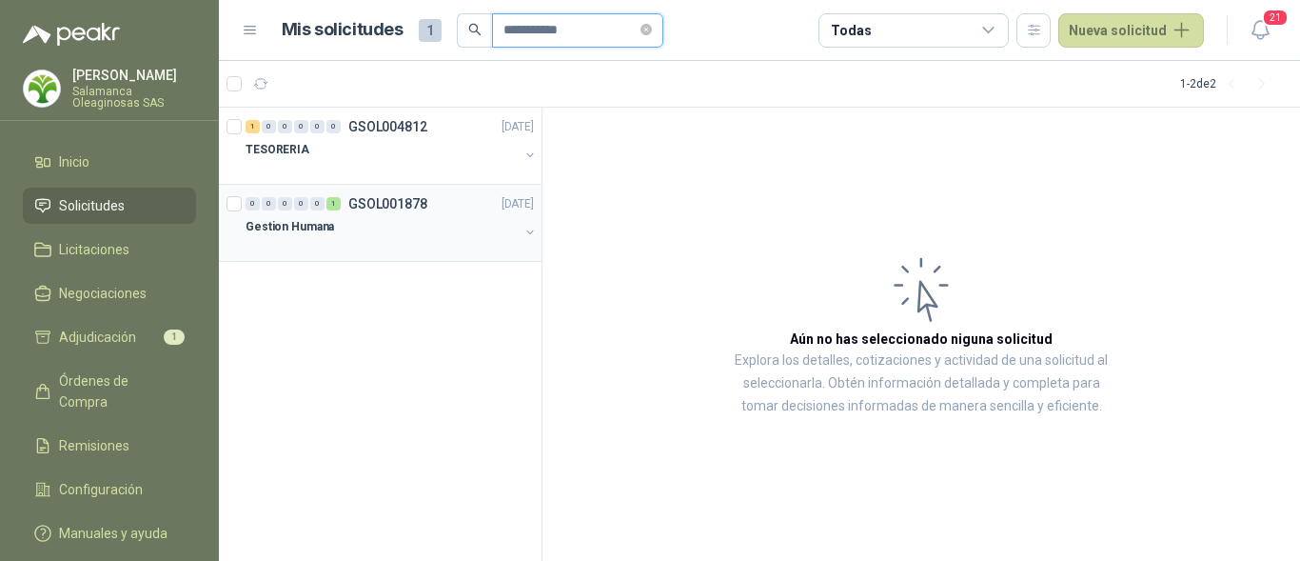
type input "**********"
click at [385, 222] on div "Gestion Humana" at bounding box center [382, 226] width 273 height 23
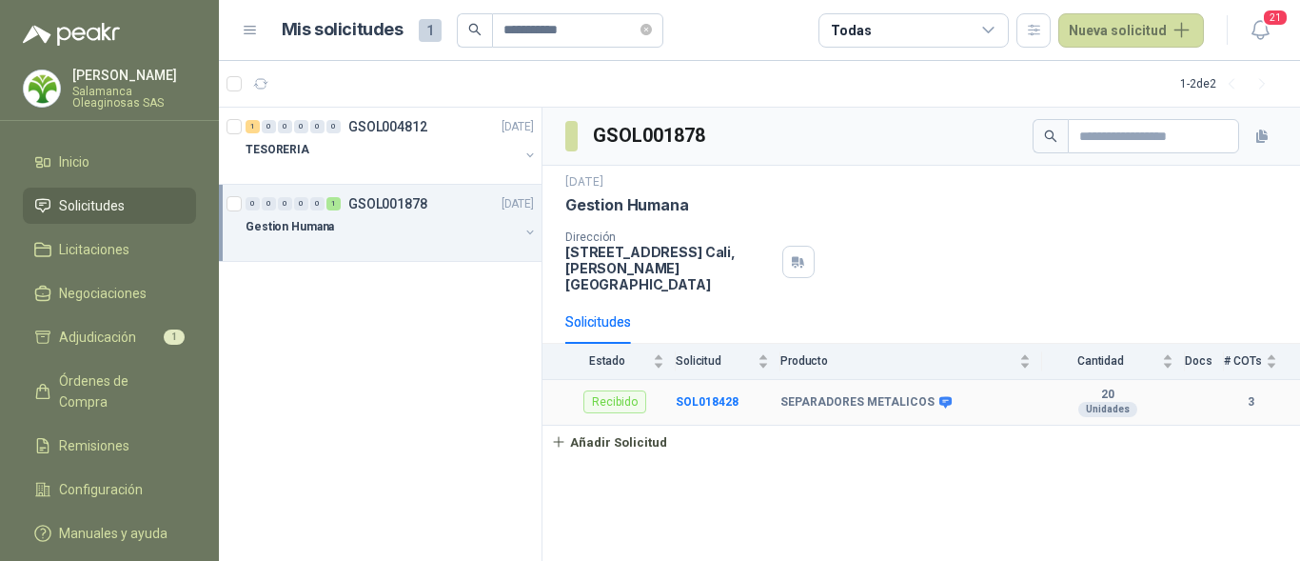
click at [863, 395] on b "SEPARADORES METALICOS" at bounding box center [857, 402] width 154 height 15
click at [698, 395] on b "SOL018428" at bounding box center [707, 401] width 63 height 13
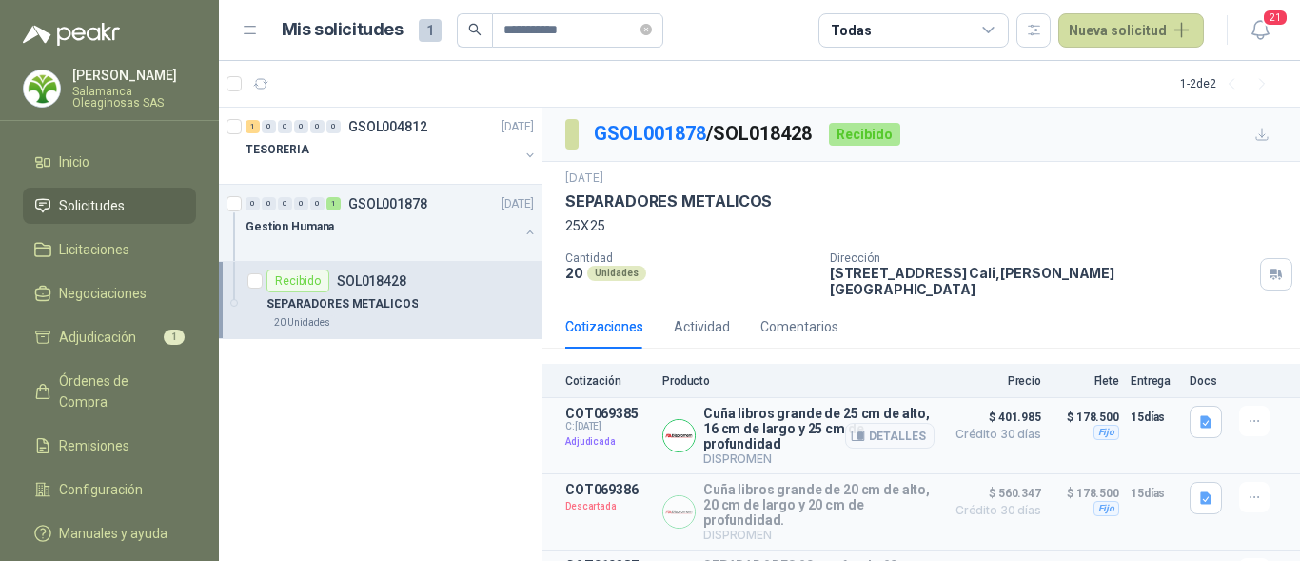
click at [701, 405] on div "Cuña libros grande de 25 cm de alto, 16 cm de largo y 25 cm de profundidad DISP…" at bounding box center [798, 435] width 272 height 60
drag, startPoint x: 706, startPoint y: 397, endPoint x: 780, endPoint y: 433, distance: 81.7
click at [780, 433] on p "Cuña libros grande de 25 cm de alto, 16 cm de largo y 25 cm de profundidad" at bounding box center [818, 428] width 231 height 46
copy p "Cuña libros grande de 25 cm de alto, 16 cm de largo y 25 cm de profundidad"
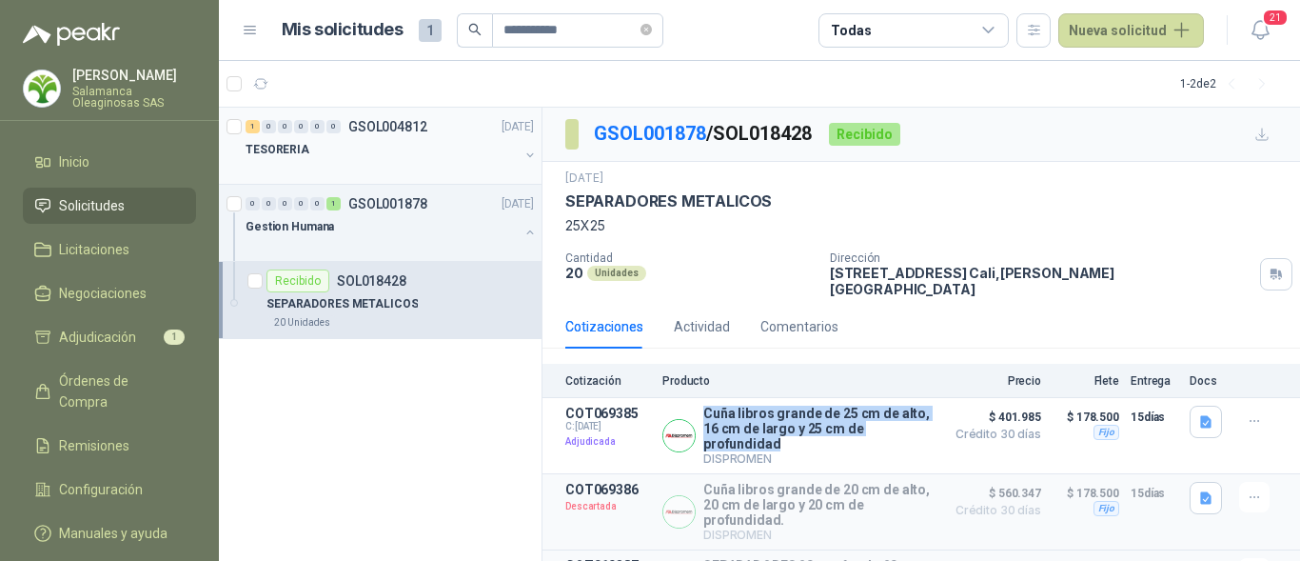
click at [346, 153] on div "TESORERIA" at bounding box center [382, 149] width 273 height 23
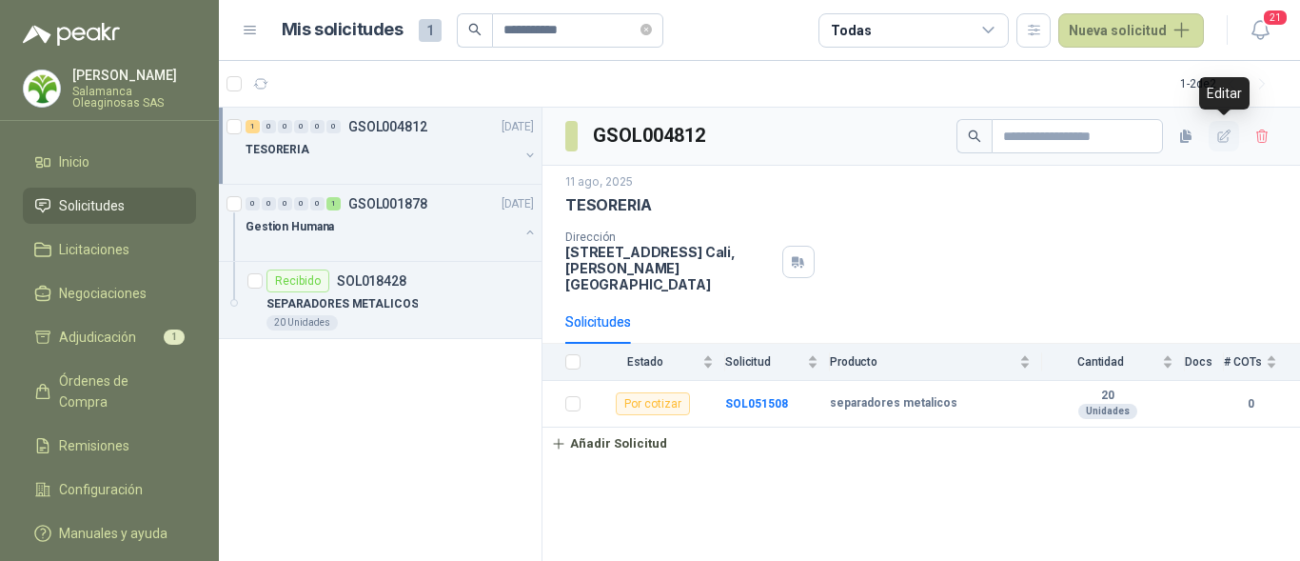
click at [1219, 141] on icon "button" at bounding box center [1224, 136] width 16 height 16
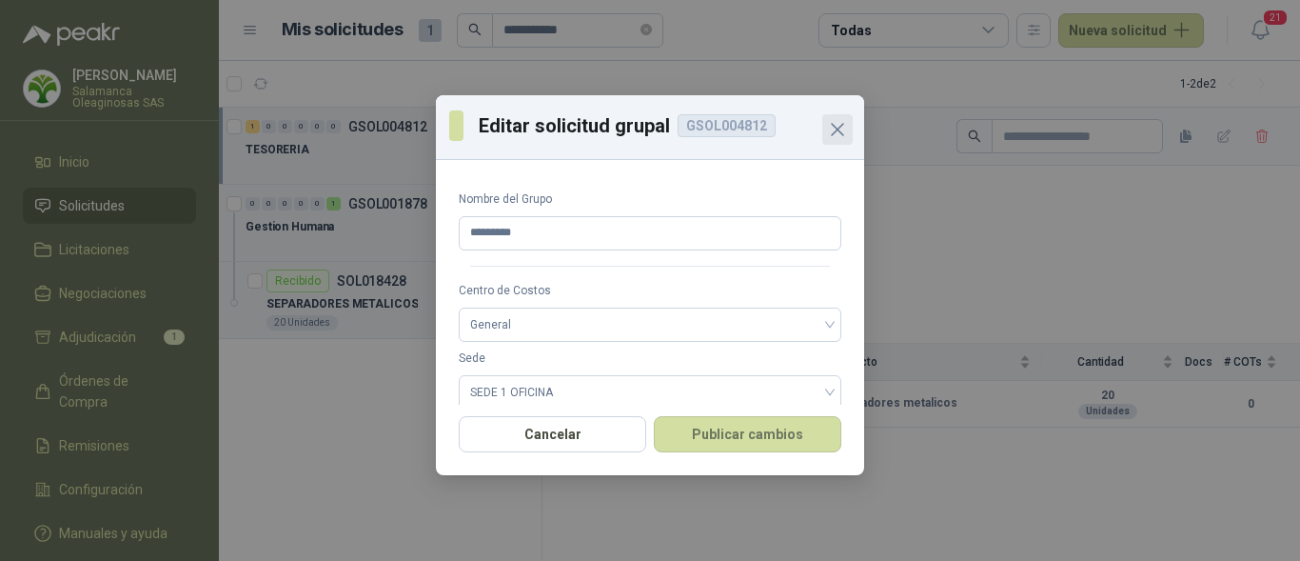
click at [843, 131] on icon "Close" at bounding box center [837, 129] width 23 height 23
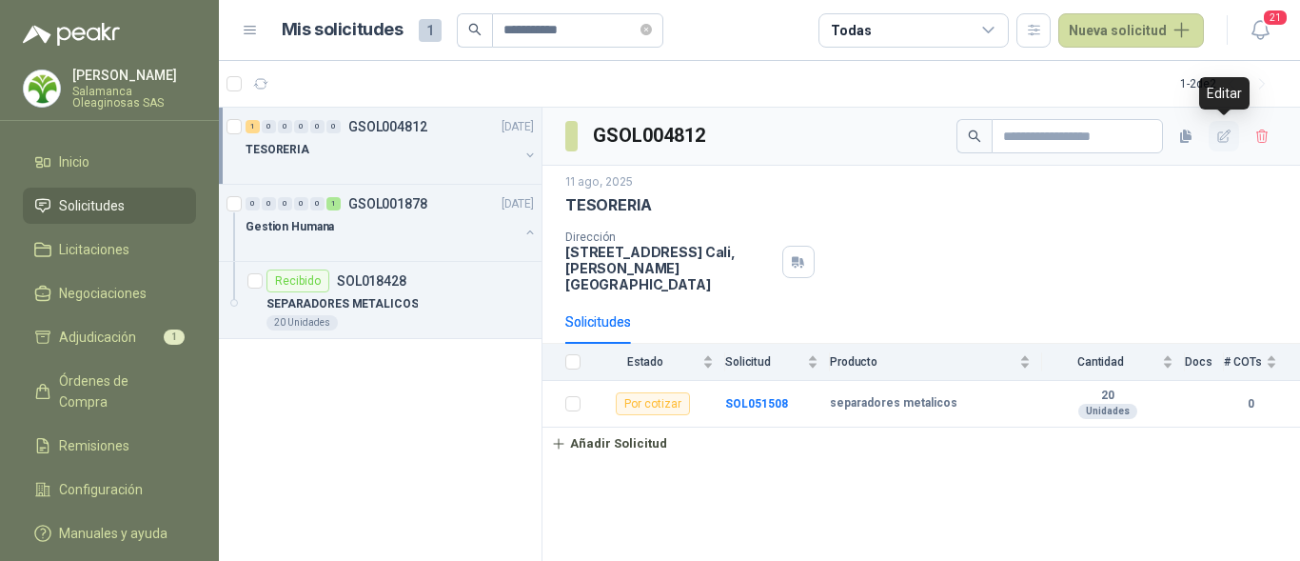
click at [1221, 139] on icon "button" at bounding box center [1224, 136] width 16 height 16
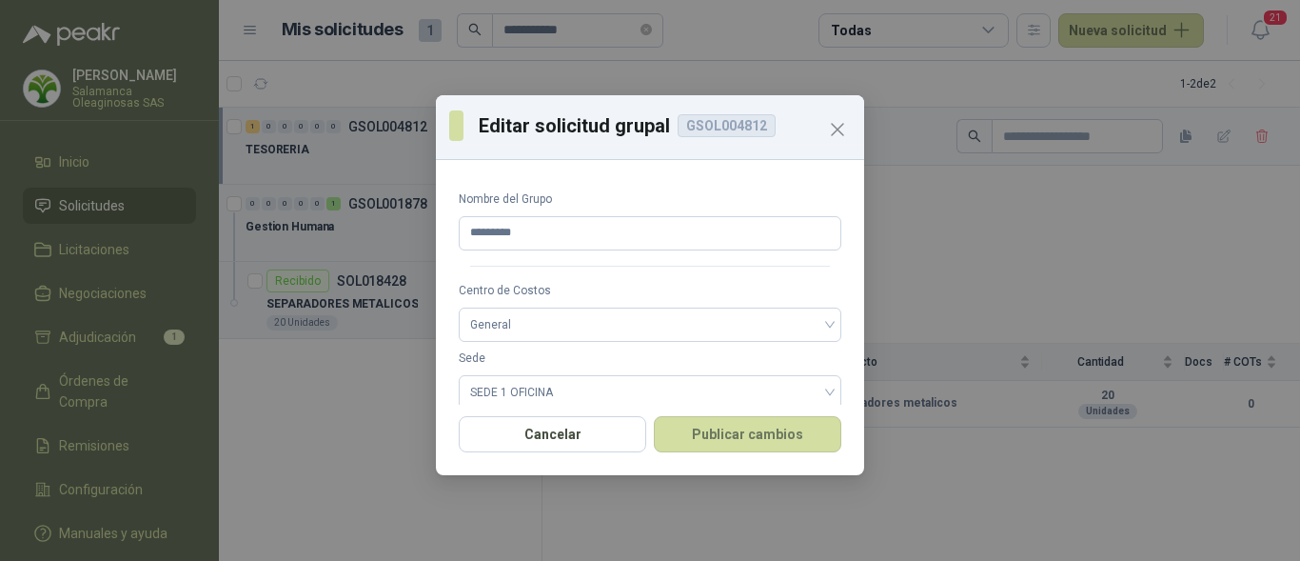
scroll to position [92, 0]
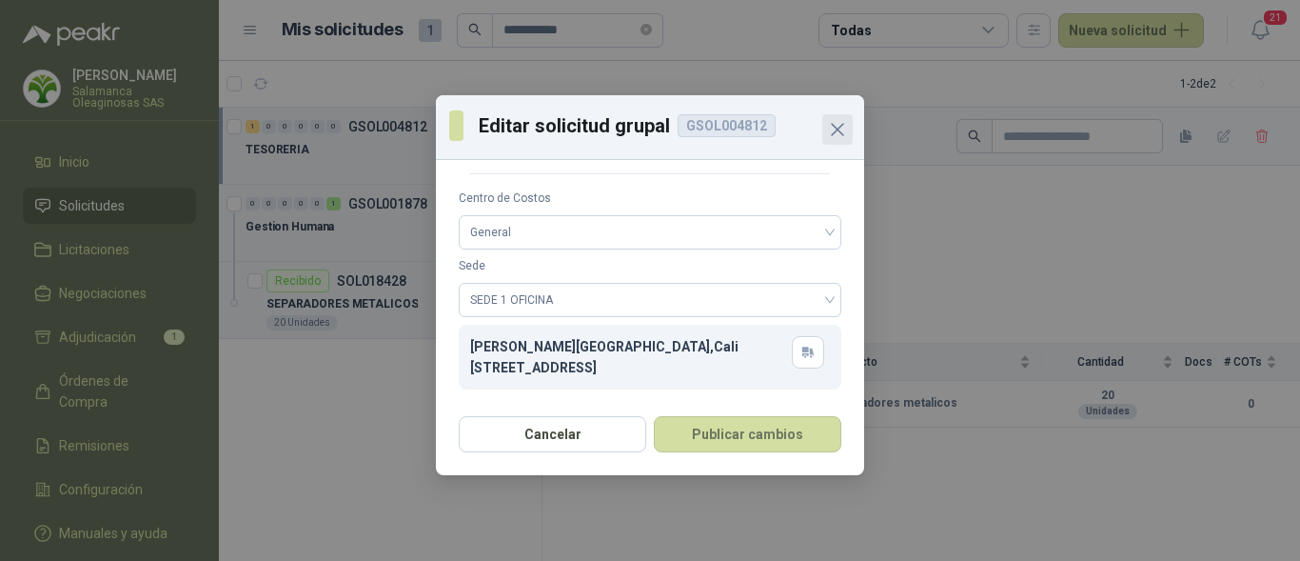
click at [838, 129] on icon "Close" at bounding box center [837, 129] width 11 height 11
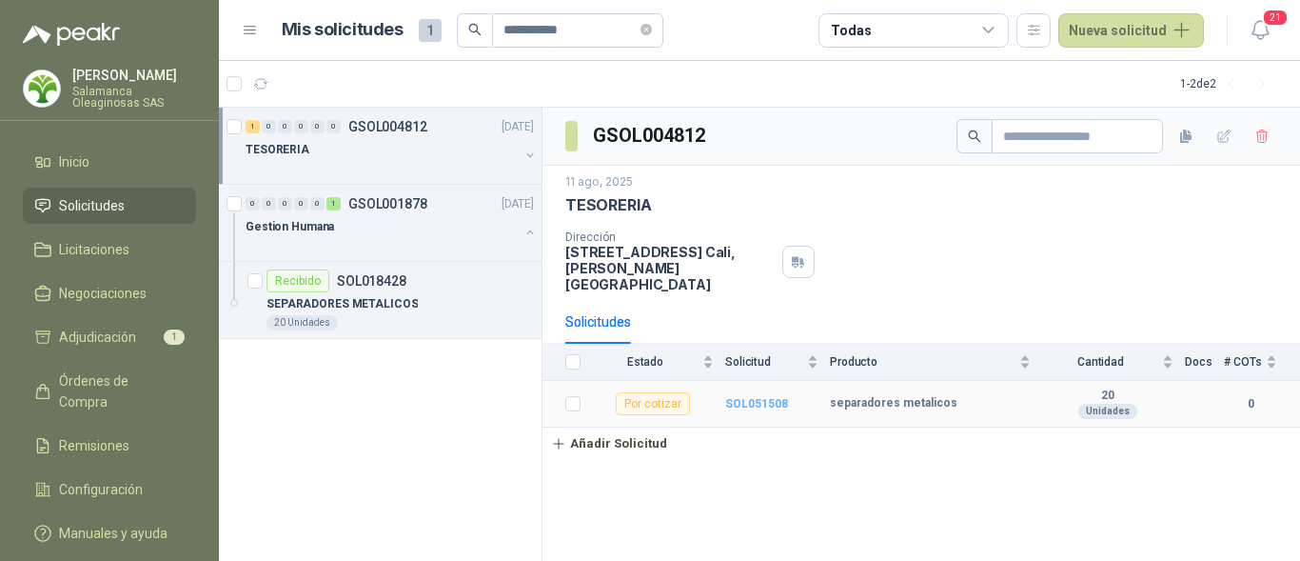
click at [771, 397] on b "SOL051508" at bounding box center [756, 403] width 63 height 13
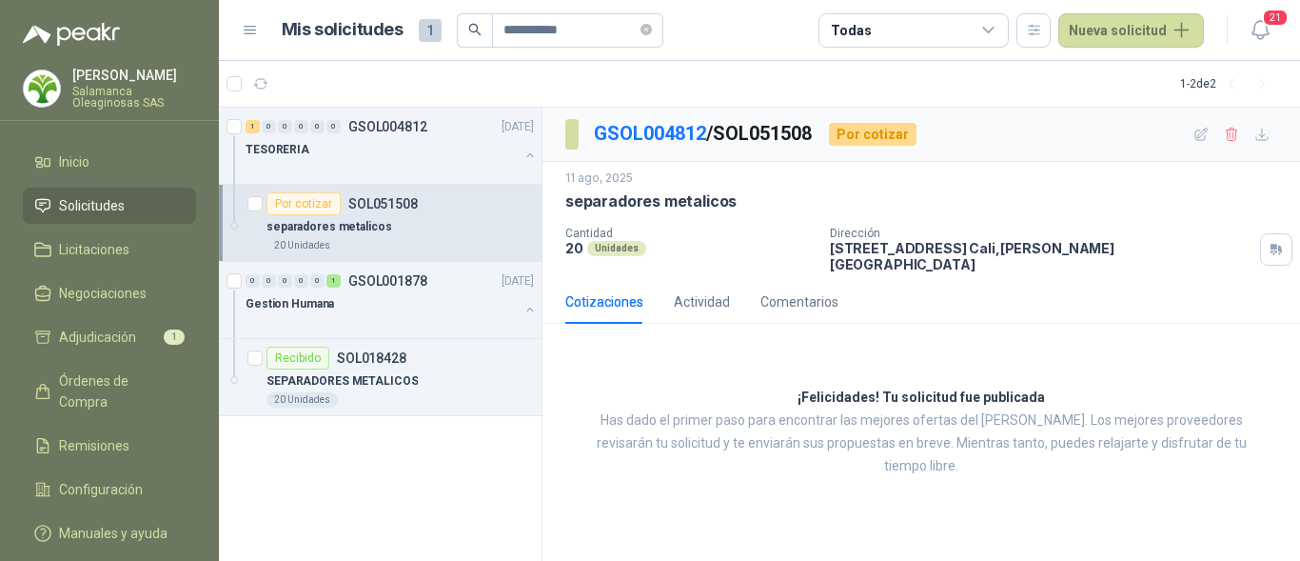
click at [633, 291] on div "Cotizaciones" at bounding box center [604, 301] width 78 height 21
click at [690, 207] on p "separadores metalicos" at bounding box center [650, 201] width 171 height 20
click at [1197, 136] on icon "button" at bounding box center [1201, 134] width 12 height 12
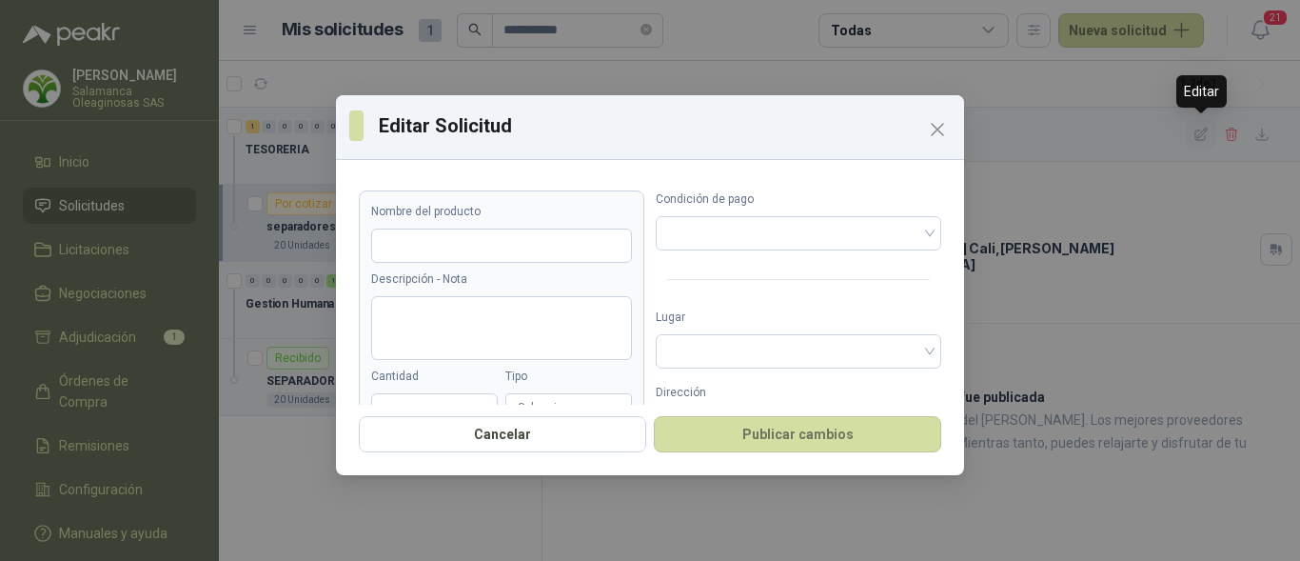
type input "**********"
type input "**"
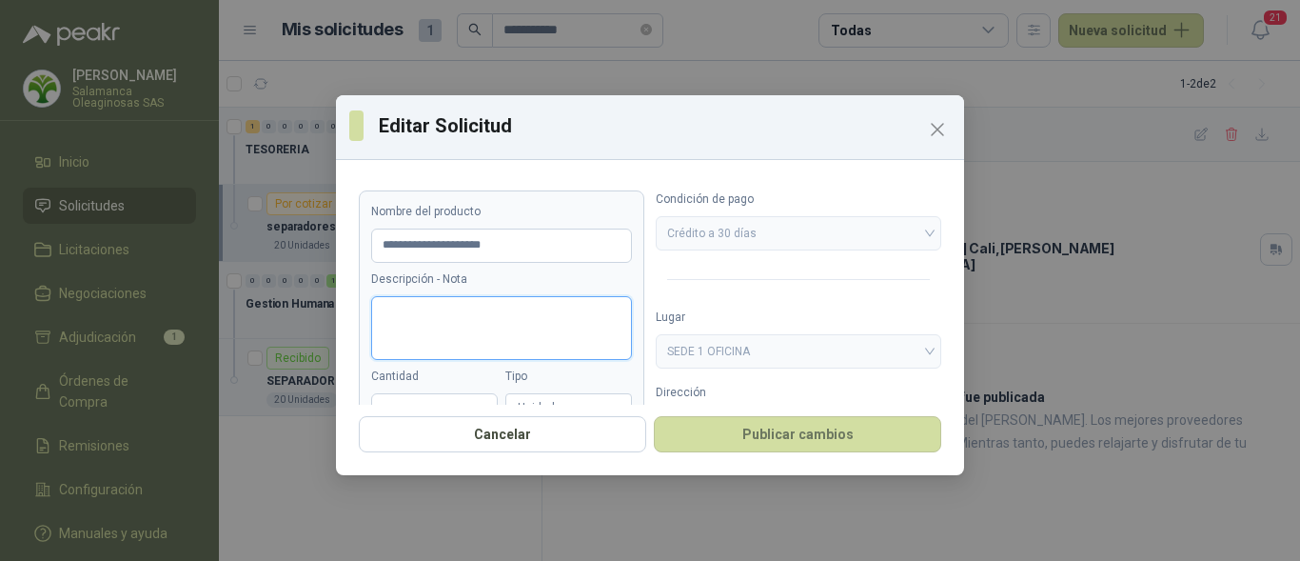
paste textarea "**********"
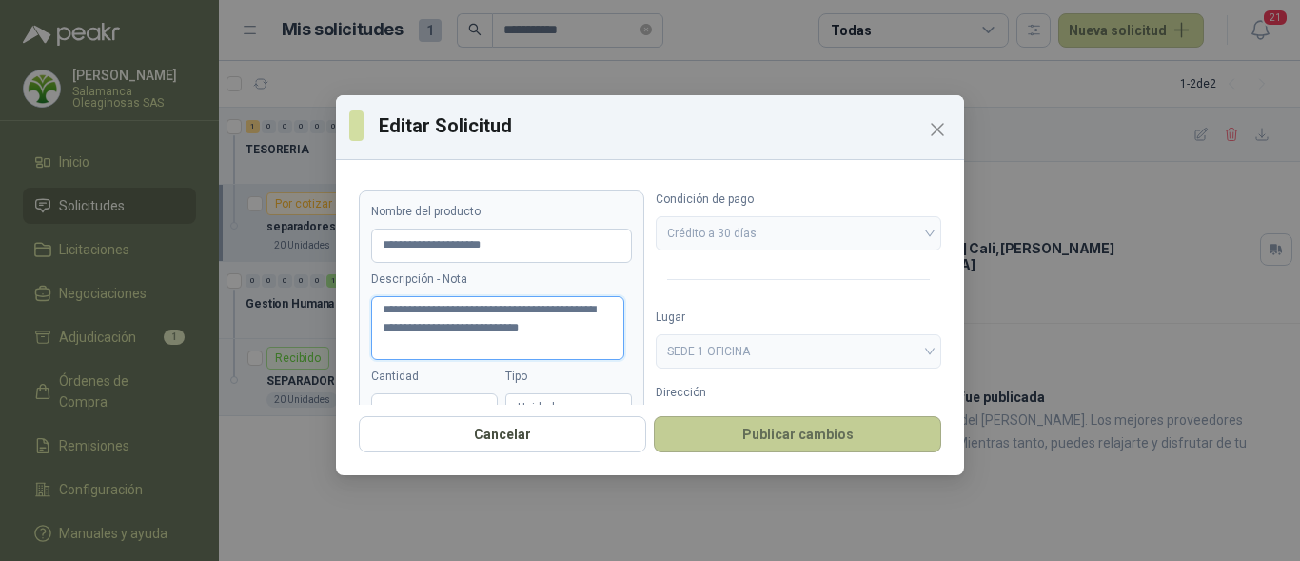
type textarea "**********"
click at [808, 423] on button "Publicar cambios" at bounding box center [797, 434] width 287 height 36
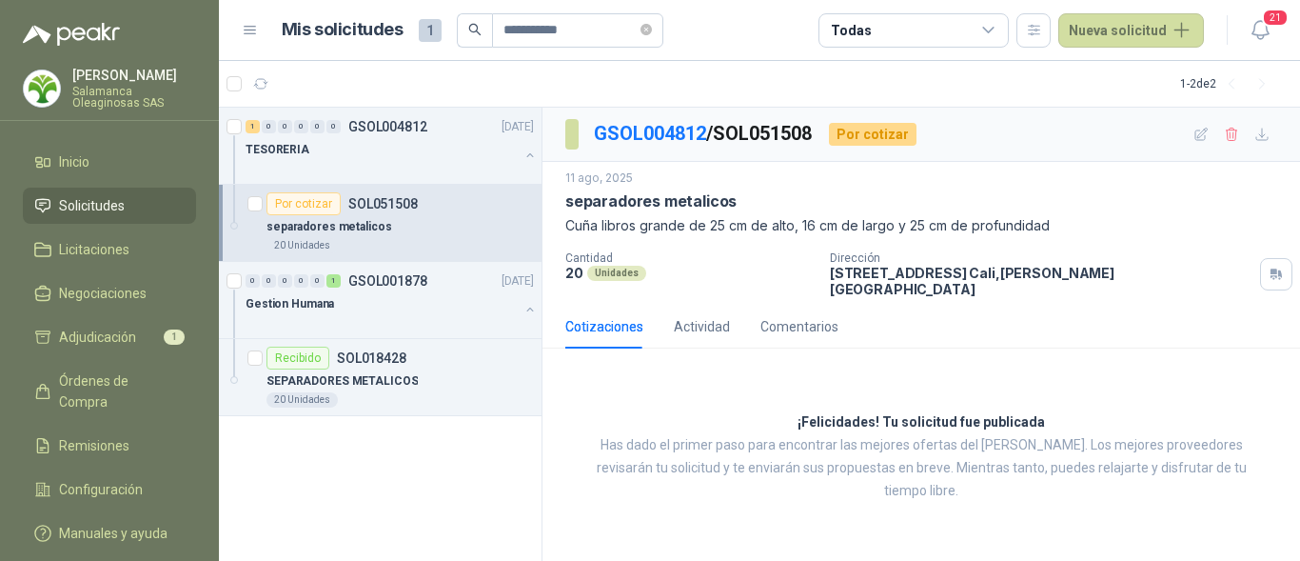
click at [413, 230] on div "separadores metalicos" at bounding box center [400, 226] width 267 height 23
click at [376, 311] on div "Gestion Humana" at bounding box center [382, 303] width 273 height 23
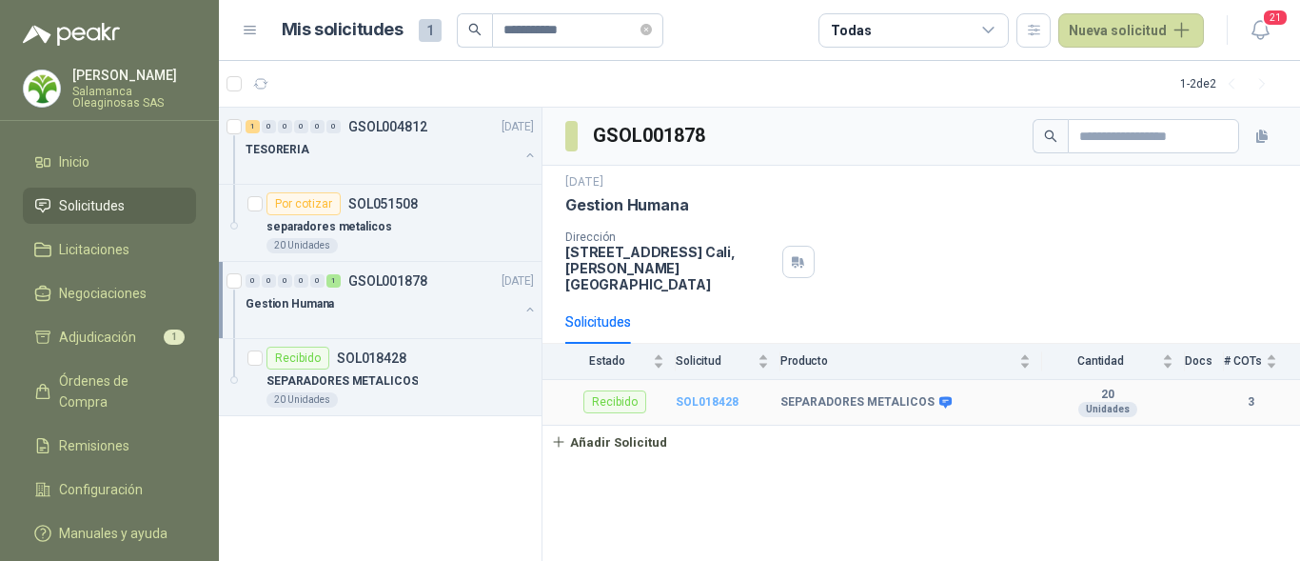
click at [701, 395] on b "SOL018428" at bounding box center [707, 401] width 63 height 13
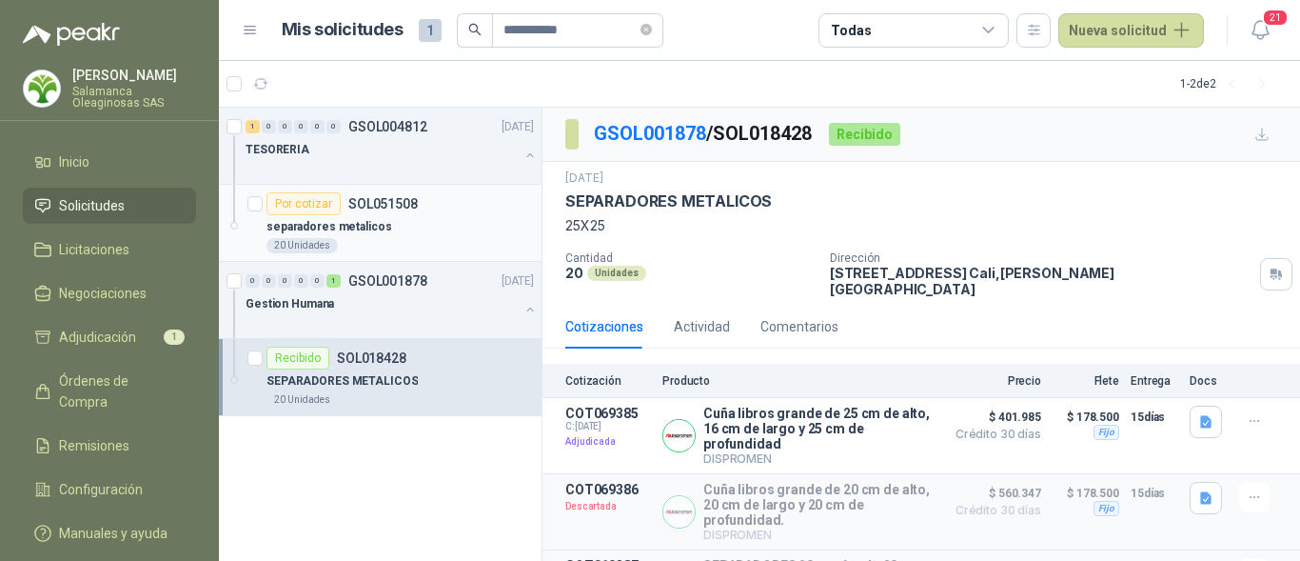
click at [389, 231] on div "separadores metalicos" at bounding box center [400, 226] width 267 height 23
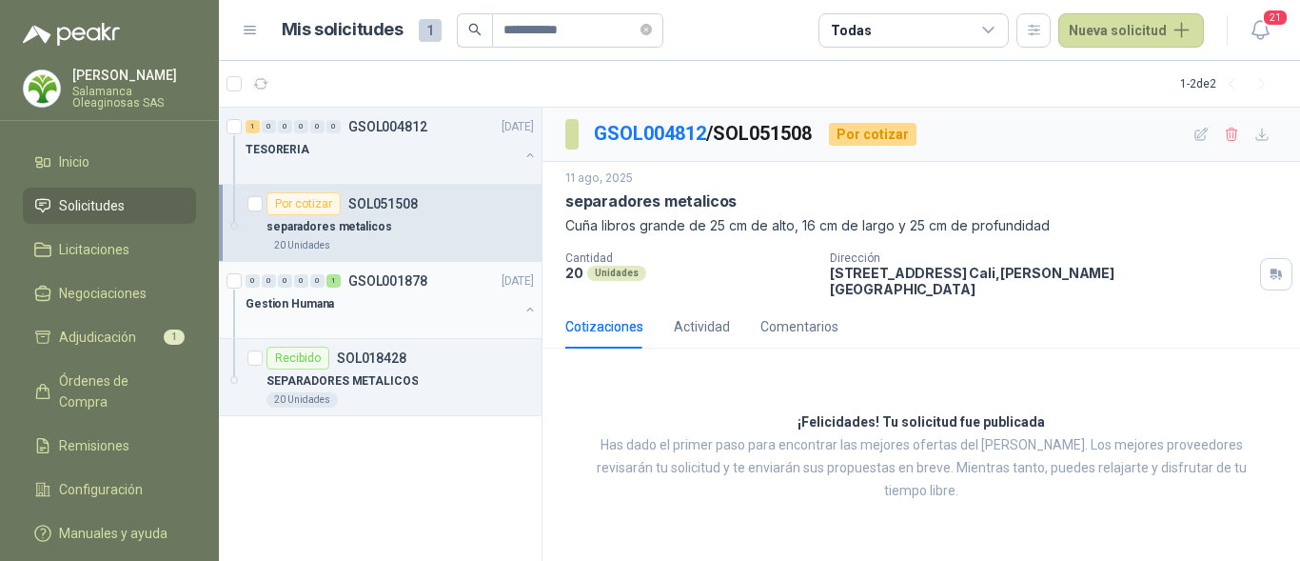
click at [410, 322] on div at bounding box center [382, 322] width 273 height 15
